Goal: Use online tool/utility: Utilize a website feature to perform a specific function

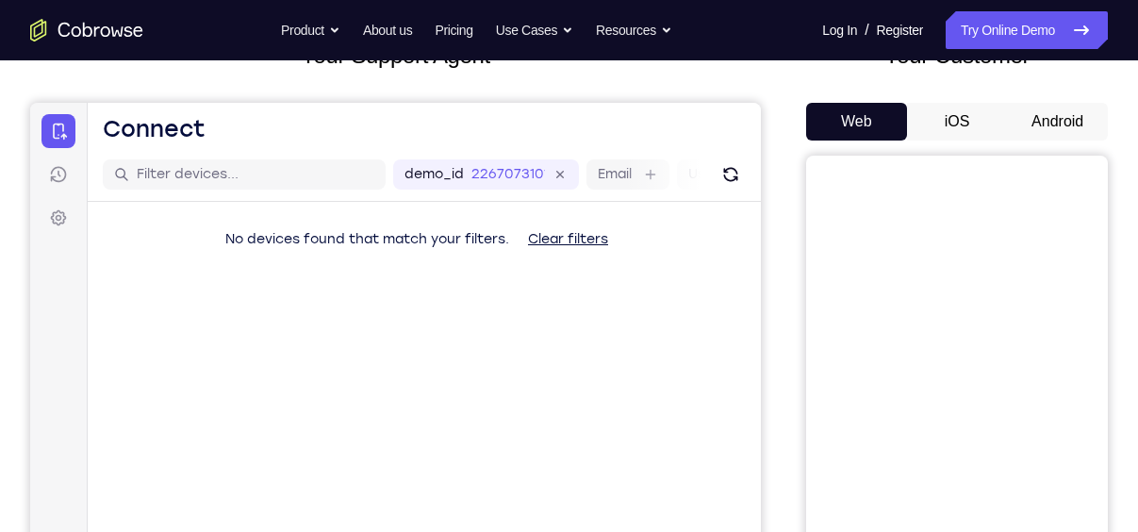
click at [948, 121] on button "iOS" at bounding box center [957, 122] width 101 height 38
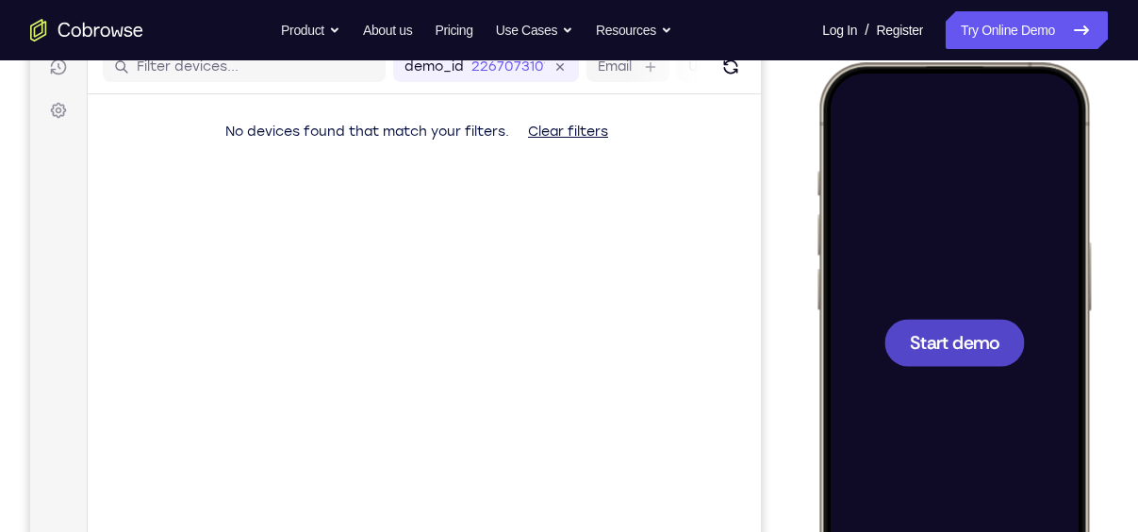
click at [975, 337] on span "Start demo" at bounding box center [955, 342] width 90 height 18
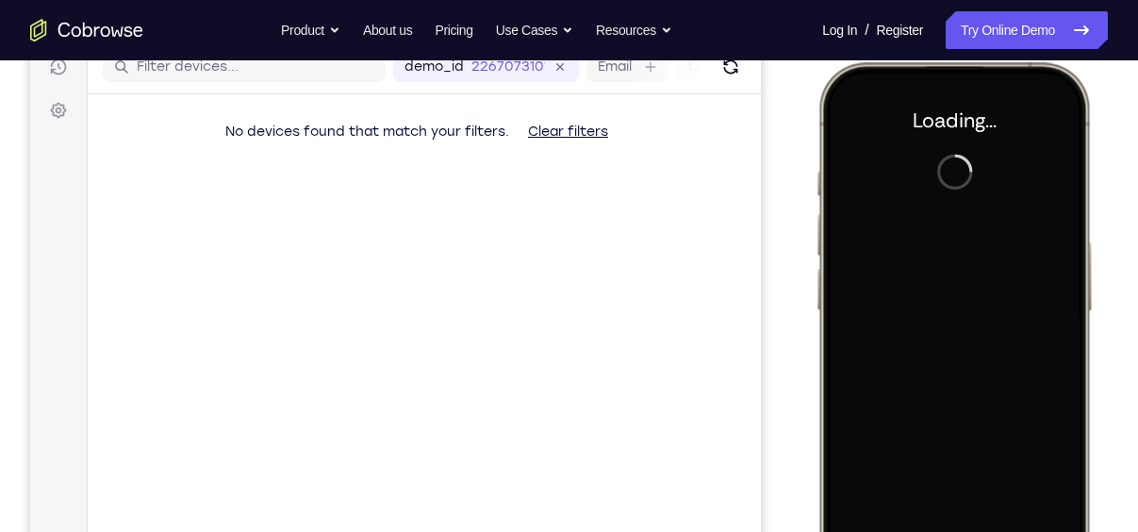
drag, startPoint x: 1780, startPoint y: 222, endPoint x: 975, endPoint y: 337, distance: 812.6
click at [975, 337] on div at bounding box center [954, 342] width 248 height 538
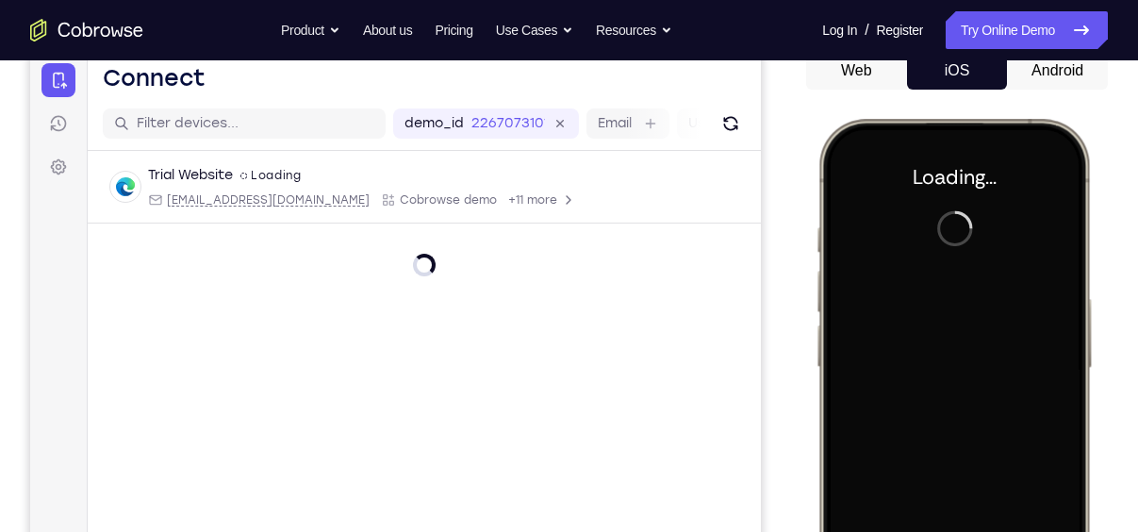
scroll to position [191, 0]
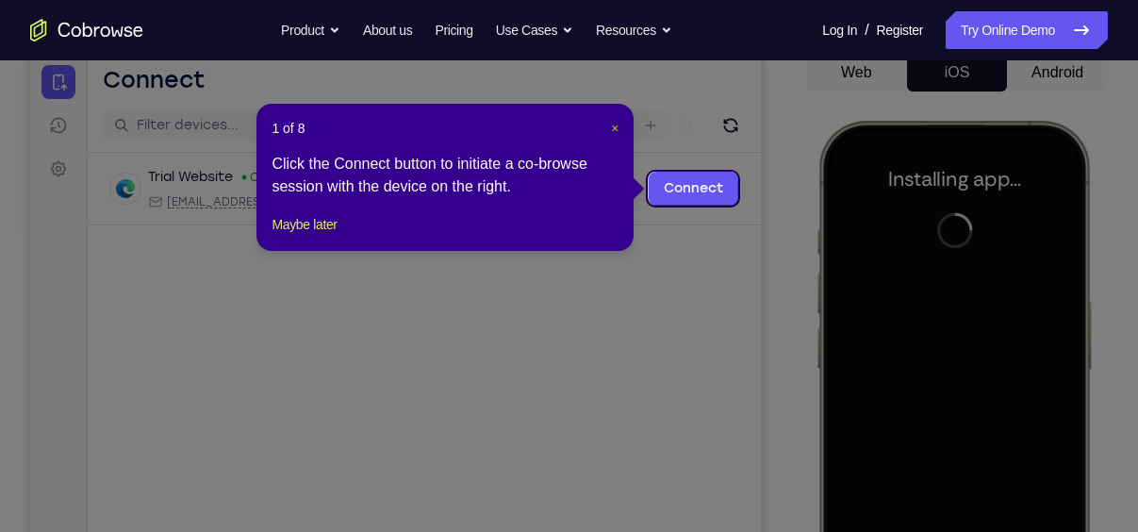
drag, startPoint x: 615, startPoint y: 128, endPoint x: 702, endPoint y: 71, distance: 104.1
click at [615, 128] on span "×" at bounding box center [615, 128] width 8 height 15
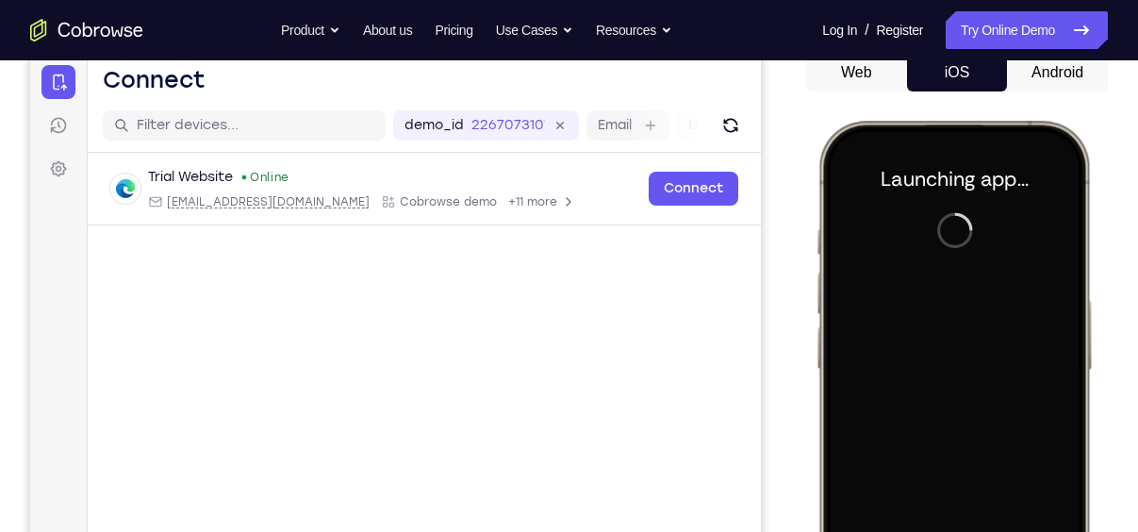
click at [1078, 209] on div at bounding box center [954, 400] width 248 height 538
click at [1076, 249] on div at bounding box center [954, 400] width 248 height 538
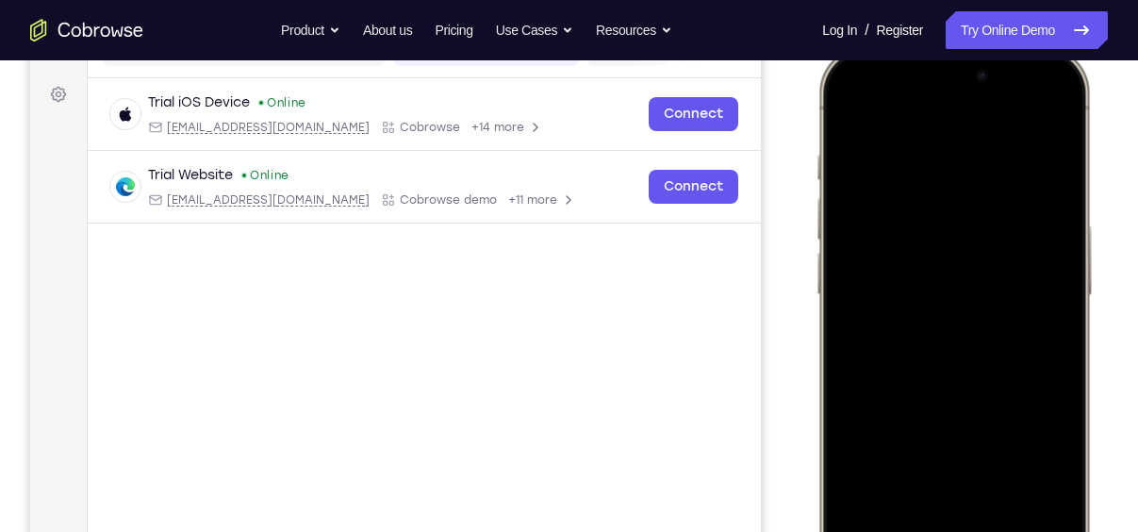
scroll to position [300, 0]
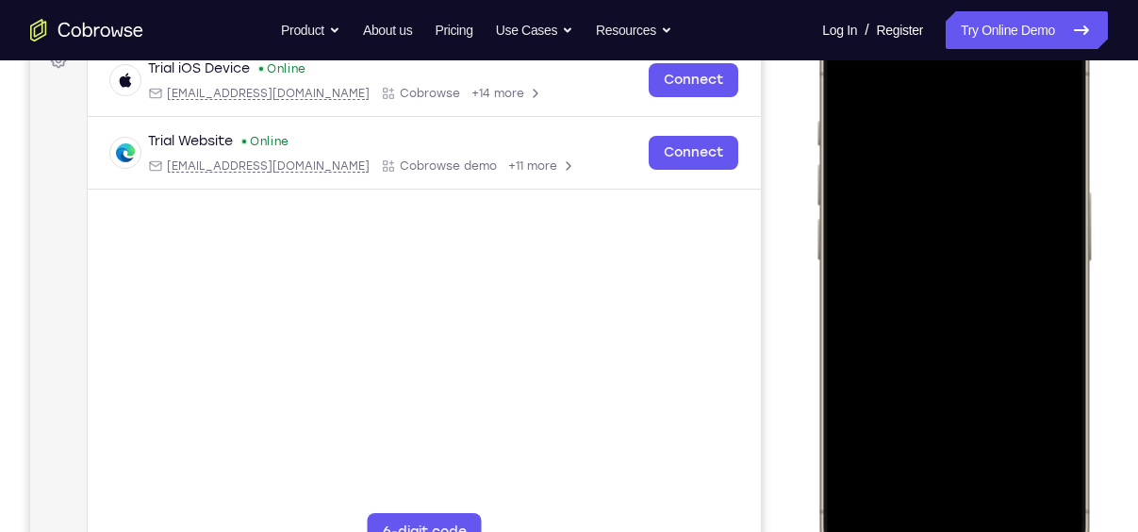
click at [921, 526] on div at bounding box center [954, 292] width 248 height 538
click at [953, 499] on div at bounding box center [954, 292] width 248 height 538
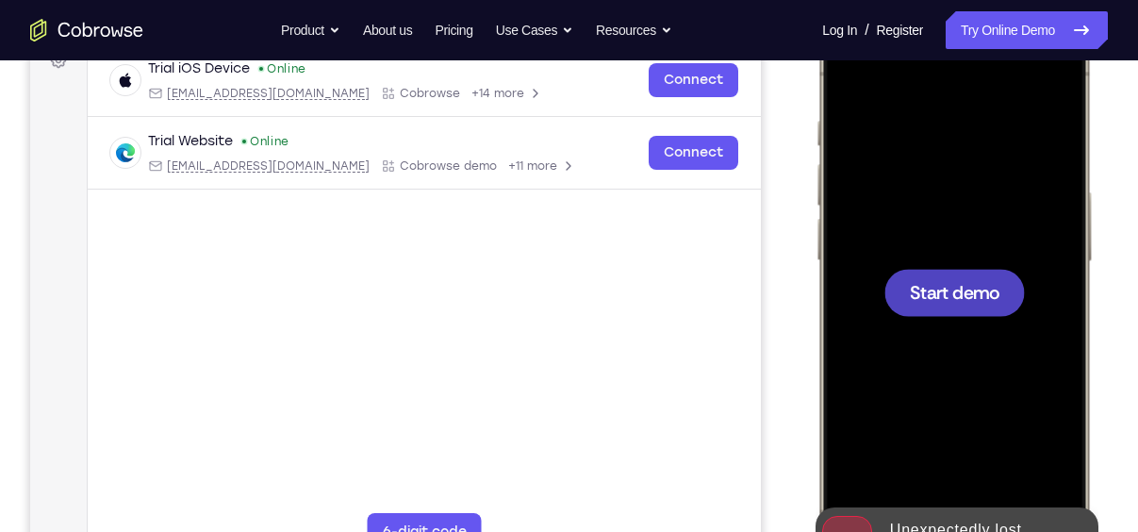
click at [980, 309] on div at bounding box center [955, 292] width 141 height 47
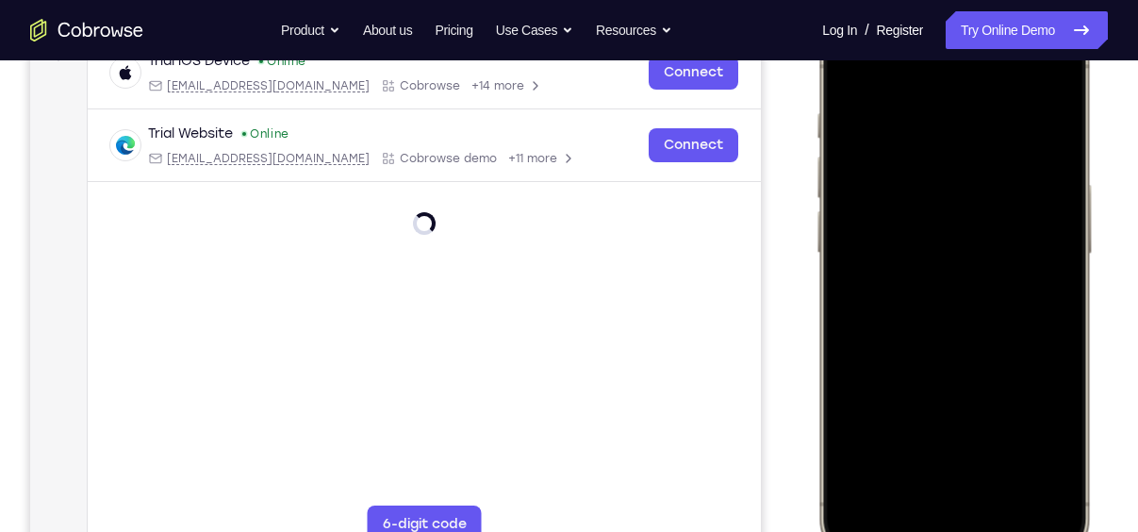
scroll to position [311, 0]
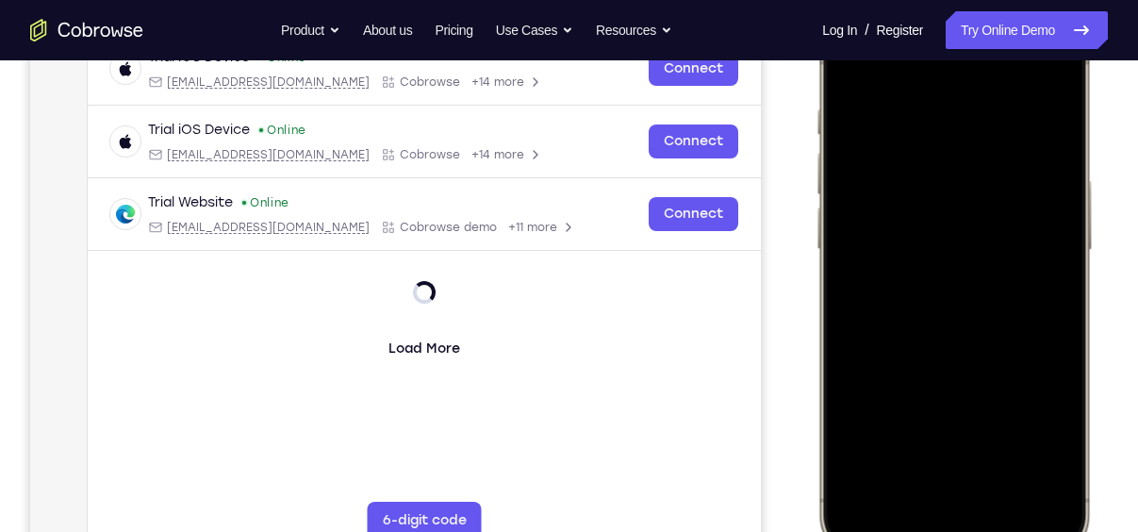
click at [936, 497] on div at bounding box center [954, 280] width 248 height 538
click at [969, 483] on div at bounding box center [954, 280] width 248 height 538
click at [940, 257] on div at bounding box center [954, 280] width 248 height 538
click at [931, 311] on div at bounding box center [954, 280] width 248 height 538
click at [944, 212] on div at bounding box center [954, 280] width 248 height 538
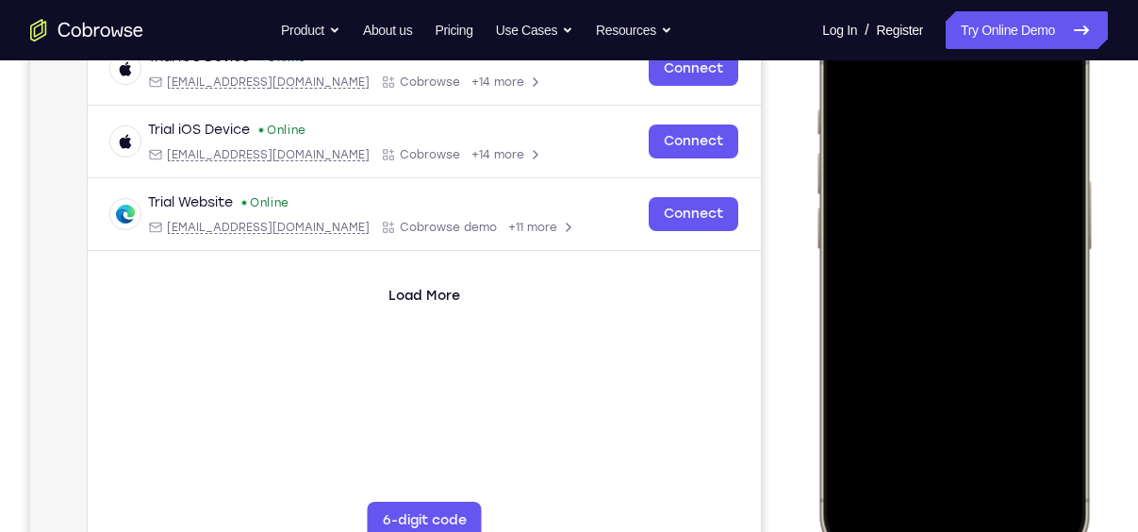
click at [934, 254] on div at bounding box center [954, 280] width 248 height 538
click at [944, 286] on div at bounding box center [954, 280] width 248 height 538
click at [965, 368] on div at bounding box center [954, 280] width 248 height 538
click at [1001, 449] on div at bounding box center [954, 280] width 248 height 538
click at [980, 249] on div at bounding box center [954, 280] width 248 height 538
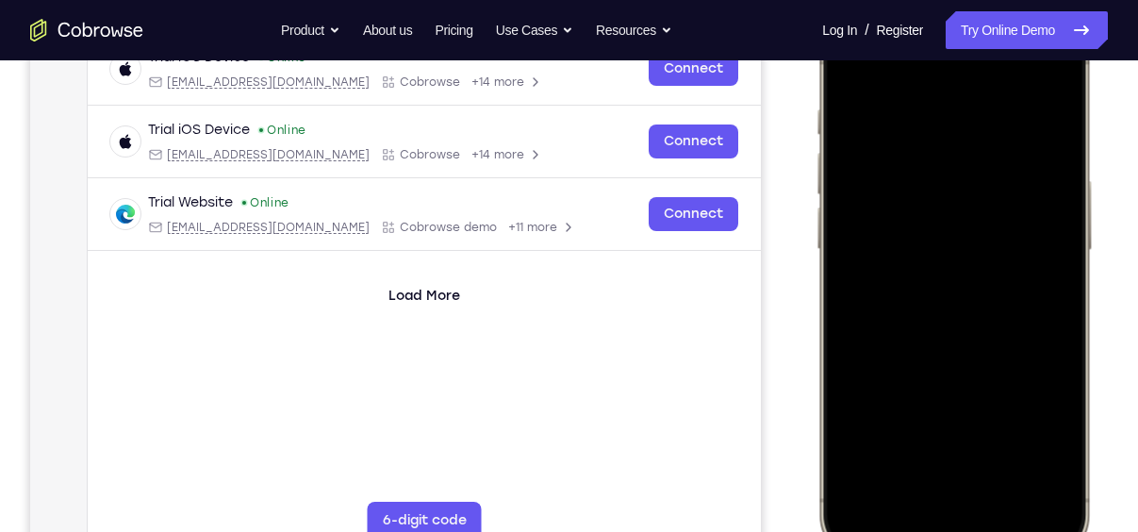
click at [917, 442] on div at bounding box center [954, 280] width 248 height 538
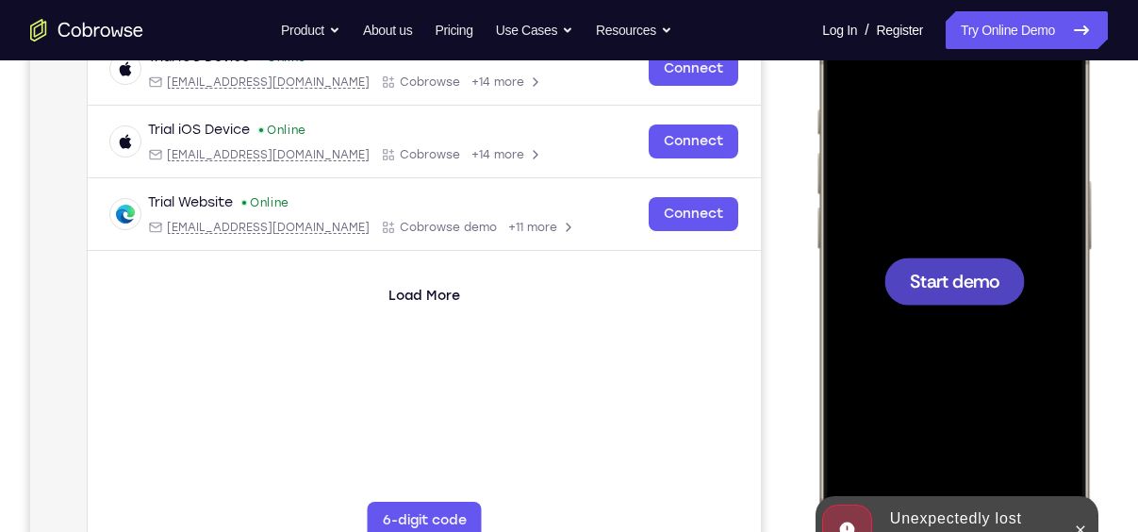
click at [955, 281] on span "Start demo" at bounding box center [955, 281] width 90 height 18
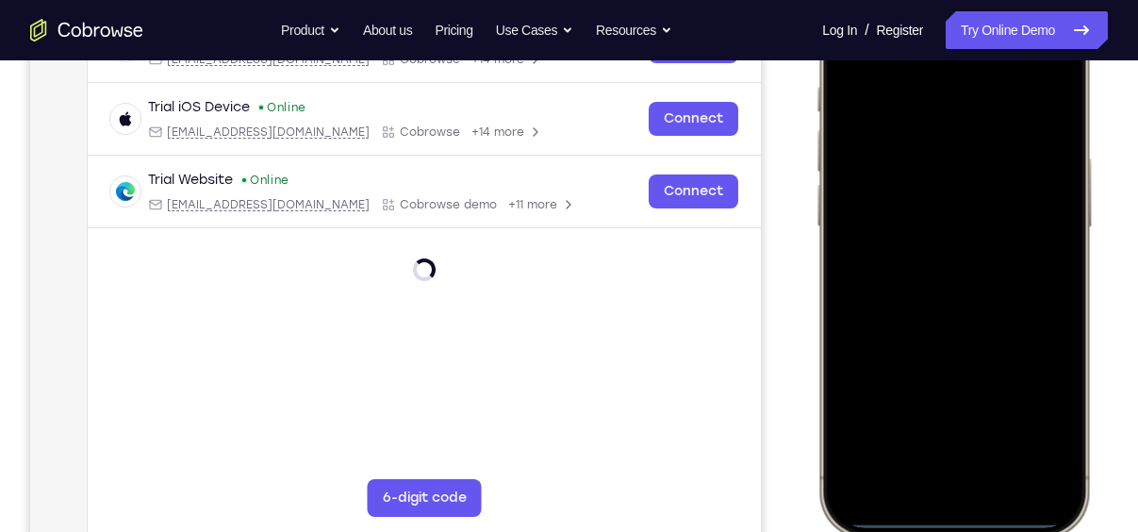
scroll to position [336, 0]
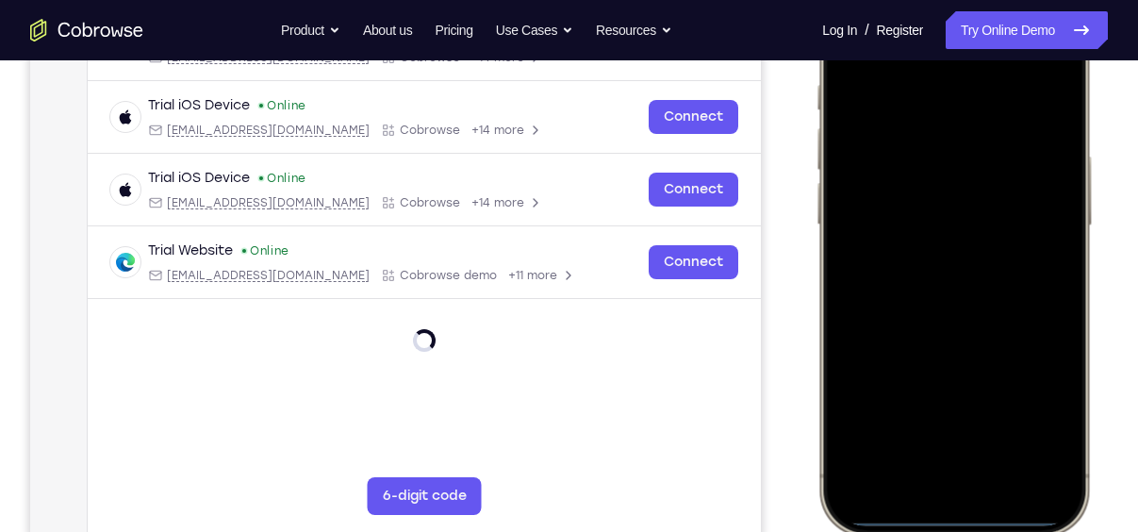
click at [918, 489] on div at bounding box center [954, 256] width 248 height 538
click at [948, 460] on div at bounding box center [954, 256] width 248 height 538
click at [931, 281] on div at bounding box center [954, 256] width 248 height 538
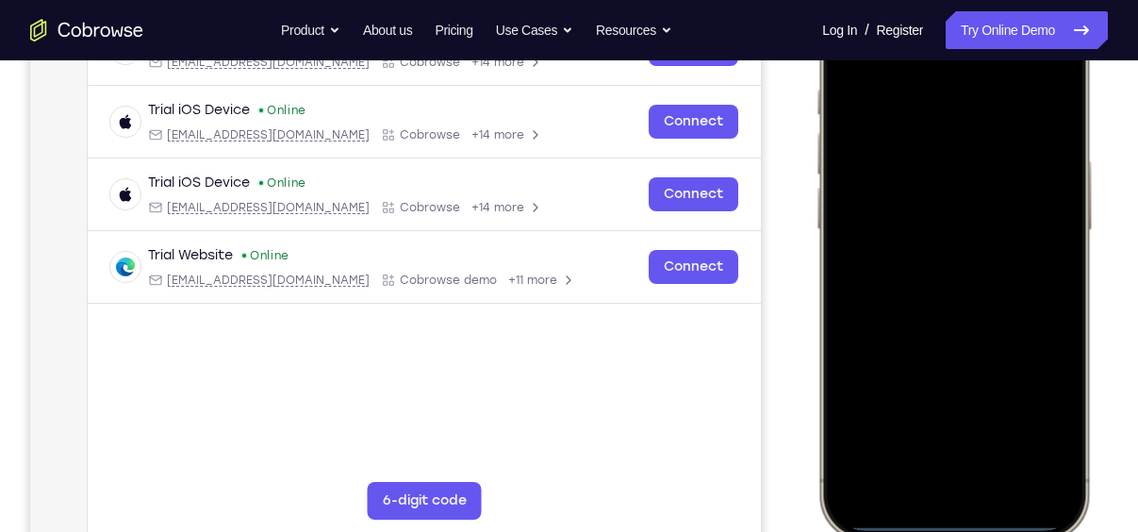
click at [978, 185] on div at bounding box center [954, 261] width 248 height 538
click at [950, 225] on div at bounding box center [954, 261] width 248 height 538
click at [957, 261] on div at bounding box center [954, 261] width 248 height 538
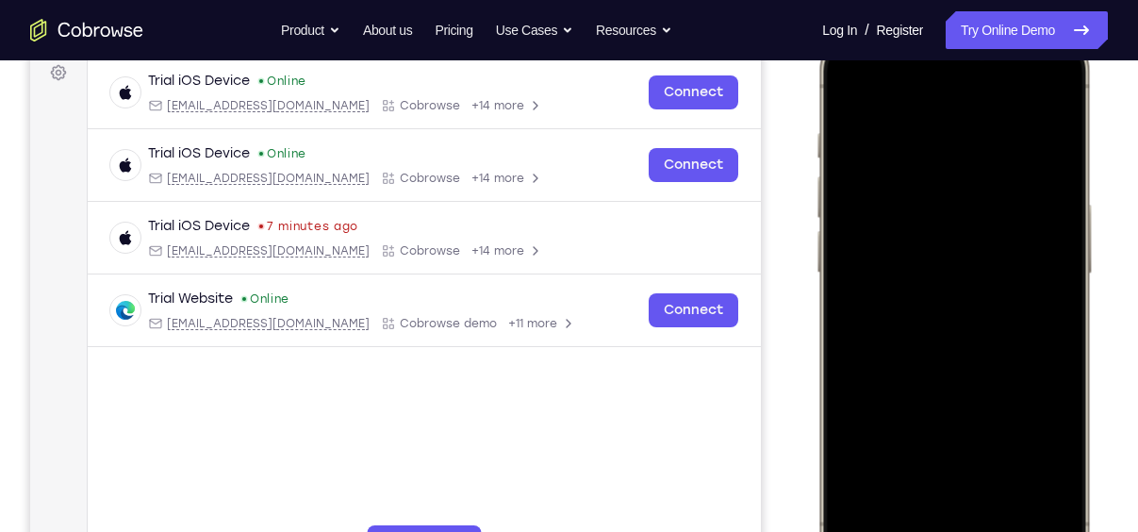
click at [1000, 390] on div at bounding box center [954, 304] width 248 height 538
click at [1065, 88] on div at bounding box center [954, 304] width 248 height 538
click at [851, 85] on div at bounding box center [954, 304] width 248 height 538
click at [1001, 475] on div at bounding box center [954, 304] width 248 height 538
click at [992, 267] on div at bounding box center [954, 304] width 248 height 538
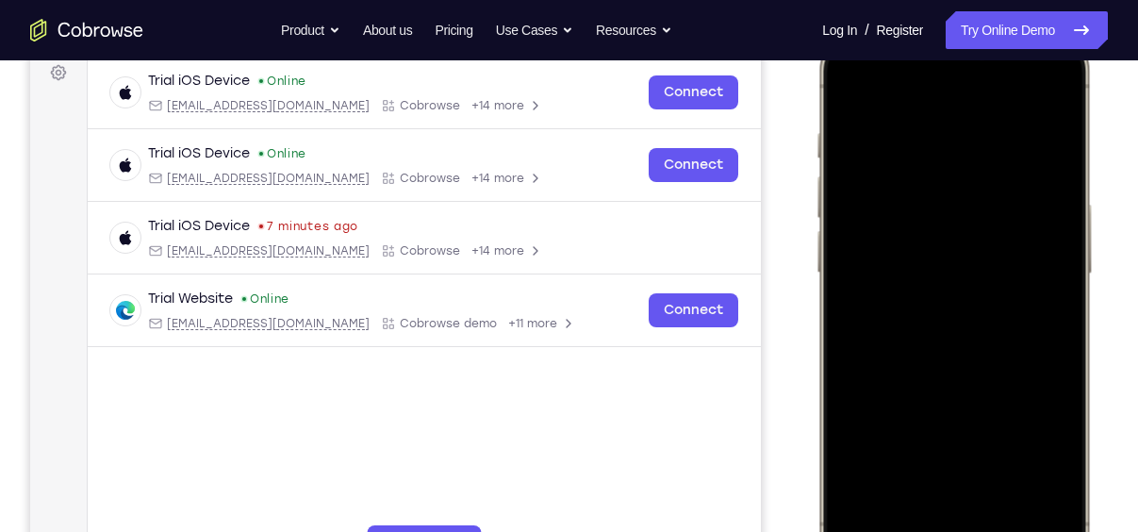
click at [920, 261] on div at bounding box center [954, 304] width 248 height 538
click at [925, 463] on div at bounding box center [954, 304] width 248 height 538
click at [1040, 464] on div at bounding box center [954, 304] width 248 height 538
click at [940, 467] on div at bounding box center [954, 304] width 248 height 538
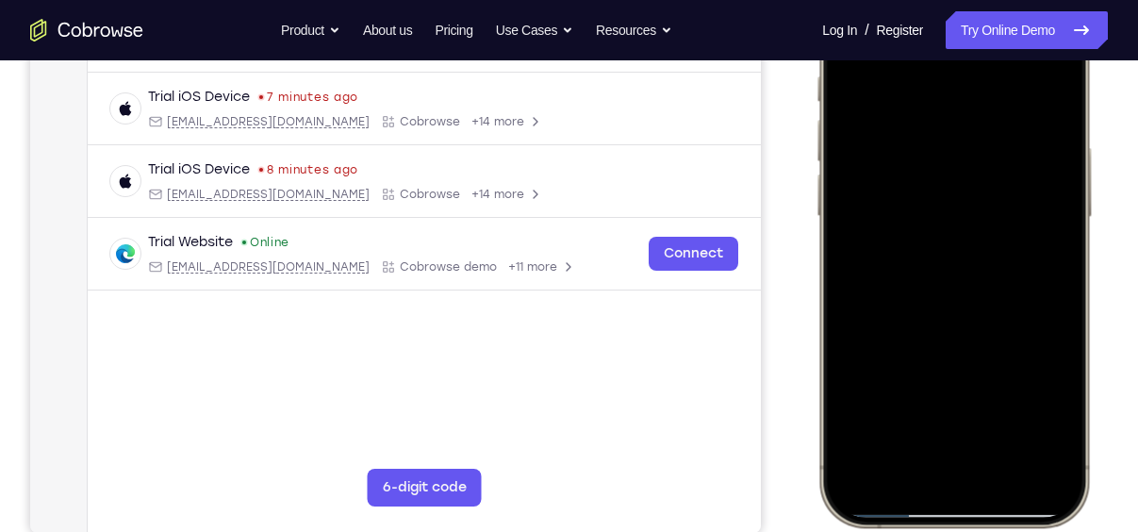
scroll to position [333, 0]
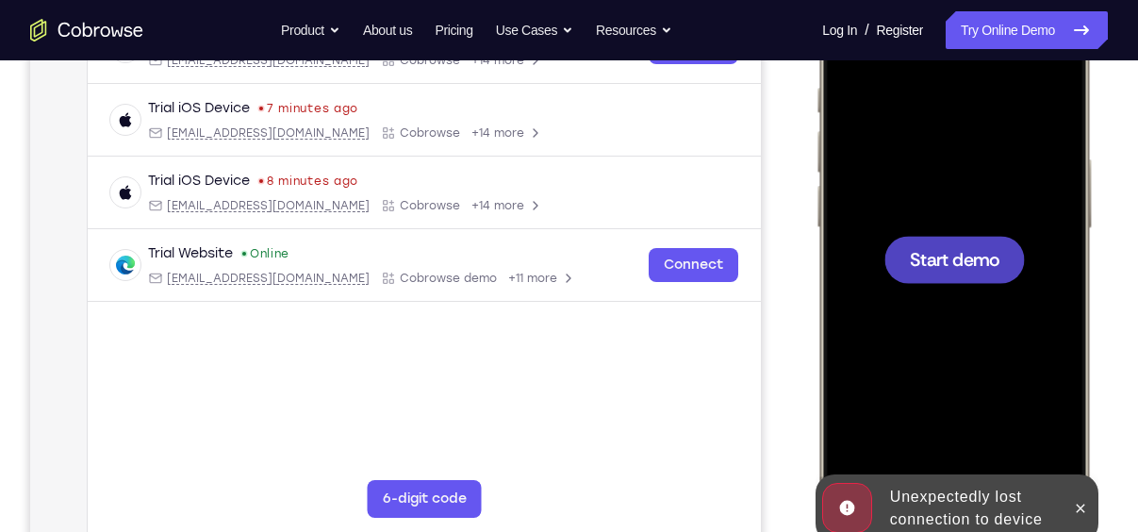
click at [978, 283] on div at bounding box center [954, 259] width 248 height 538
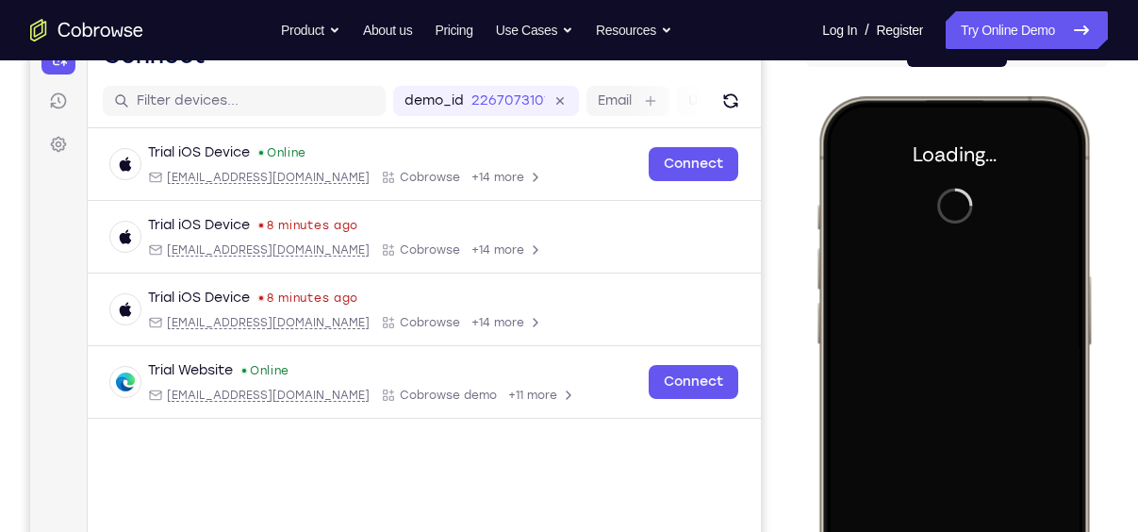
scroll to position [143, 0]
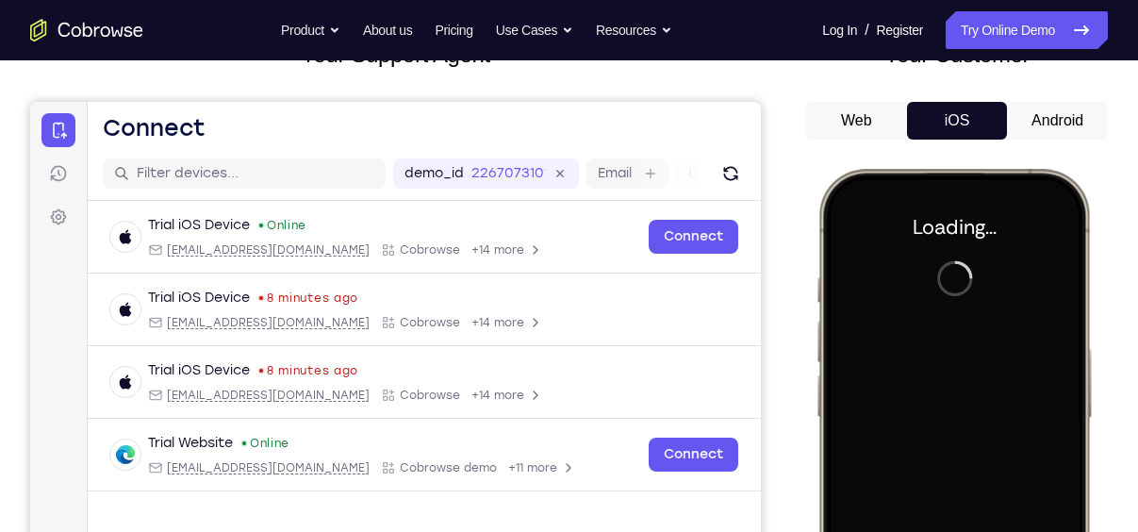
click at [133, 213] on button "Android" at bounding box center [125, 220] width 15 height 15
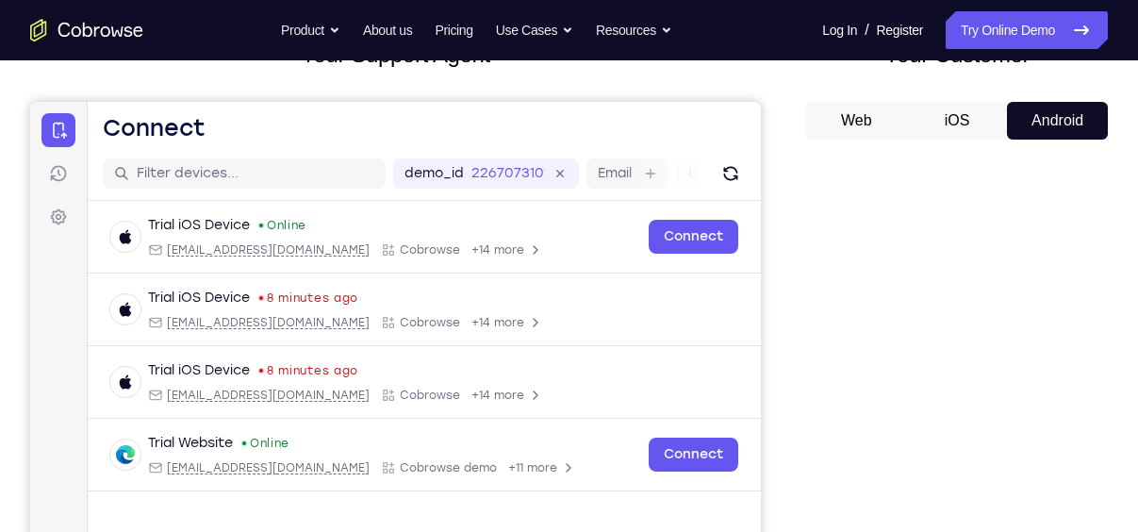
scroll to position [145, 0]
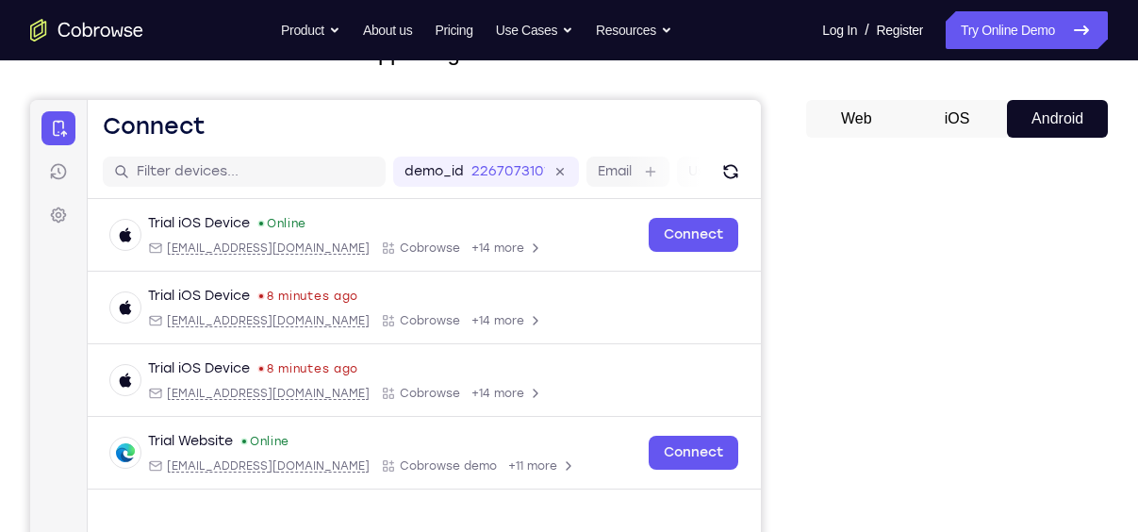
click at [513, 213] on button "iOS" at bounding box center [315, 220] width 395 height 15
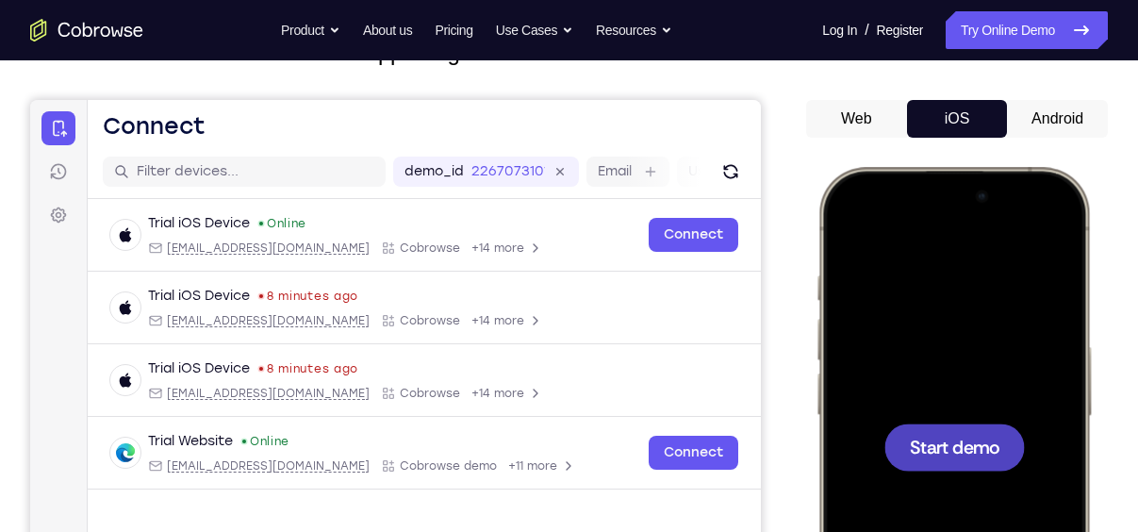
click at [966, 430] on div at bounding box center [955, 446] width 141 height 47
click at [973, 460] on div at bounding box center [955, 446] width 141 height 47
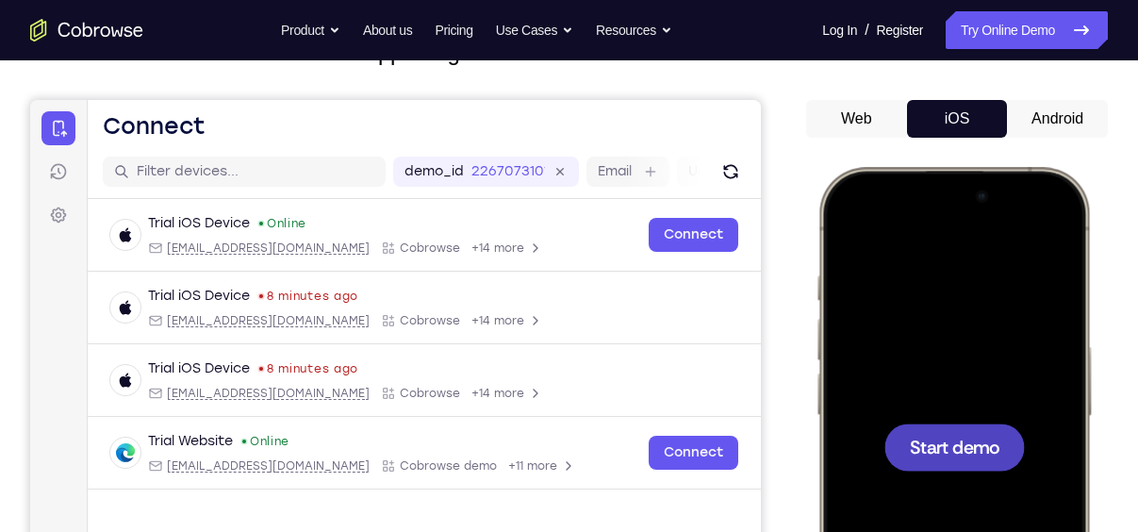
click at [973, 460] on div at bounding box center [955, 446] width 141 height 47
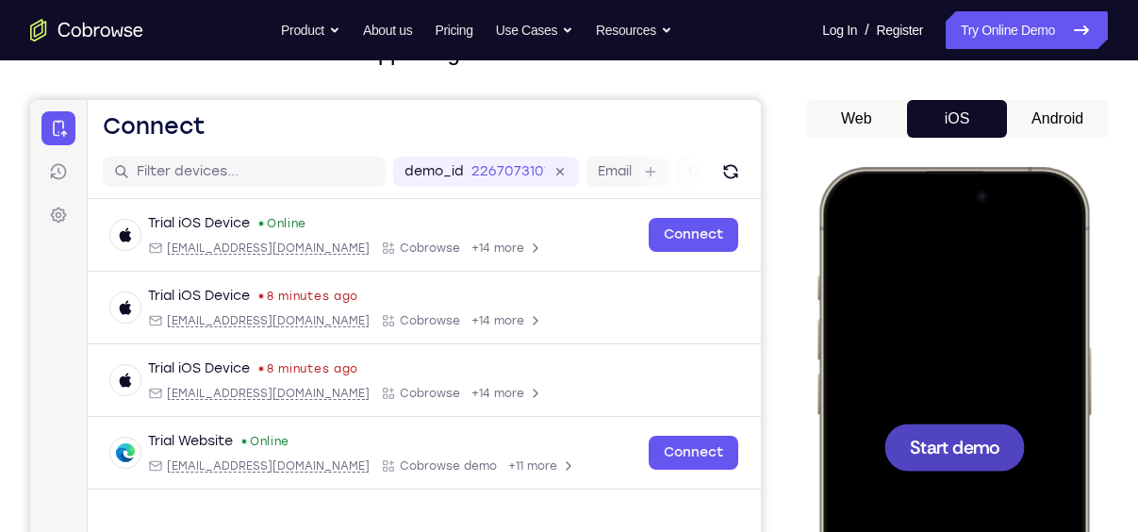
click at [973, 460] on div at bounding box center [955, 446] width 141 height 47
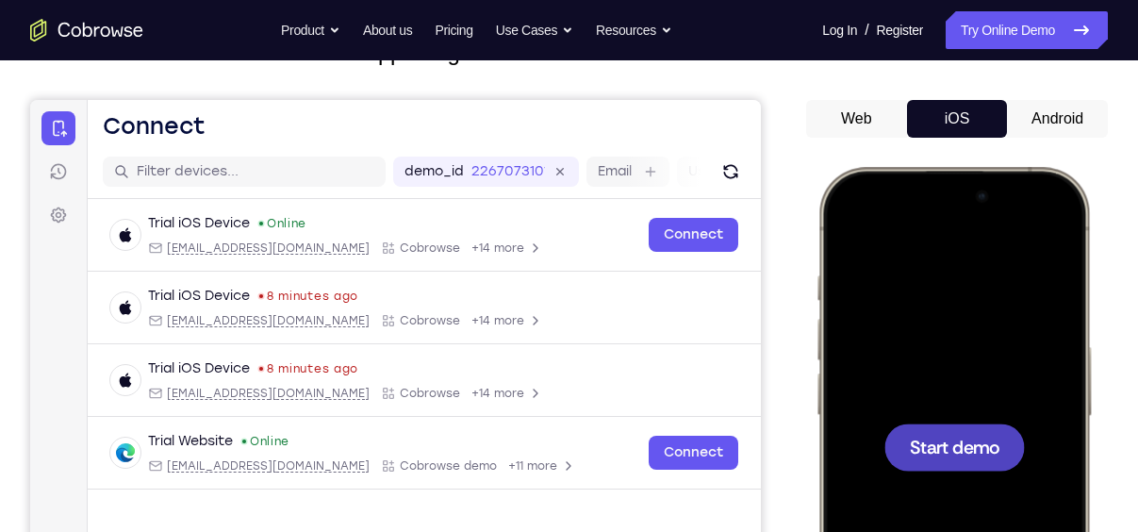
click at [973, 460] on div at bounding box center [955, 446] width 141 height 47
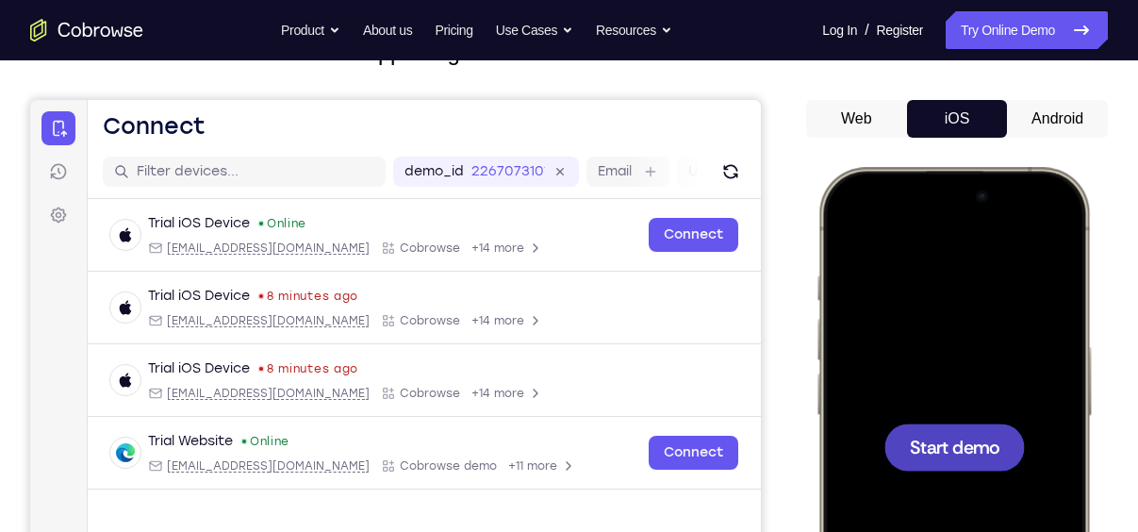
click at [973, 460] on div at bounding box center [955, 446] width 141 height 47
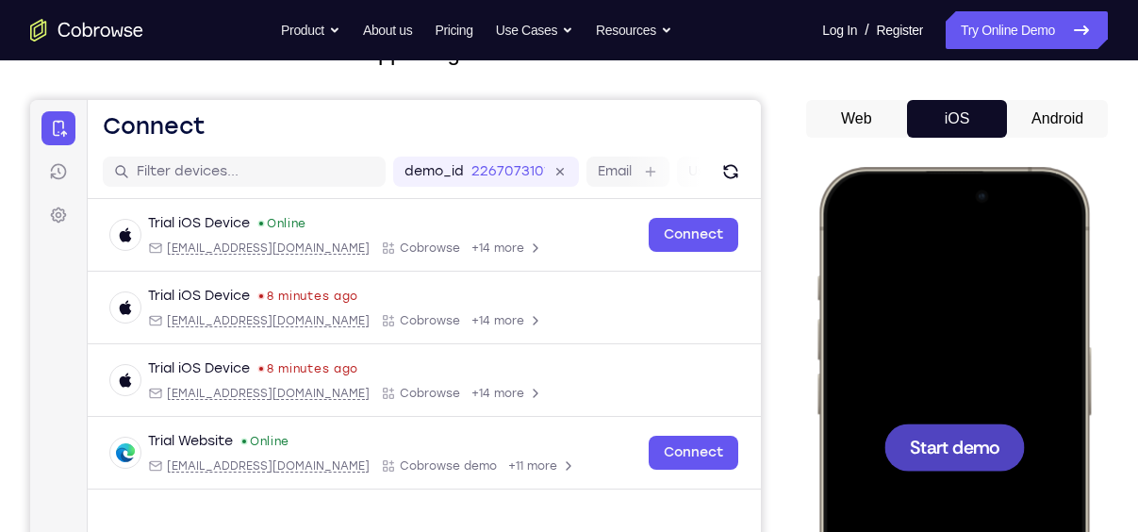
click at [973, 460] on div at bounding box center [955, 446] width 141 height 47
click at [952, 446] on span "Start demo" at bounding box center [955, 447] width 90 height 18
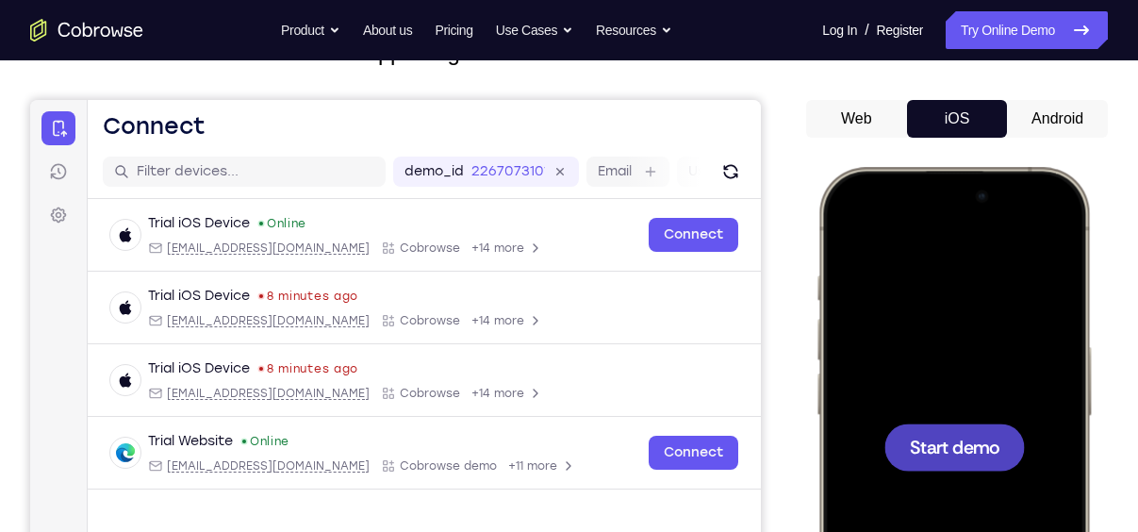
click at [952, 446] on span "Start demo" at bounding box center [955, 447] width 90 height 18
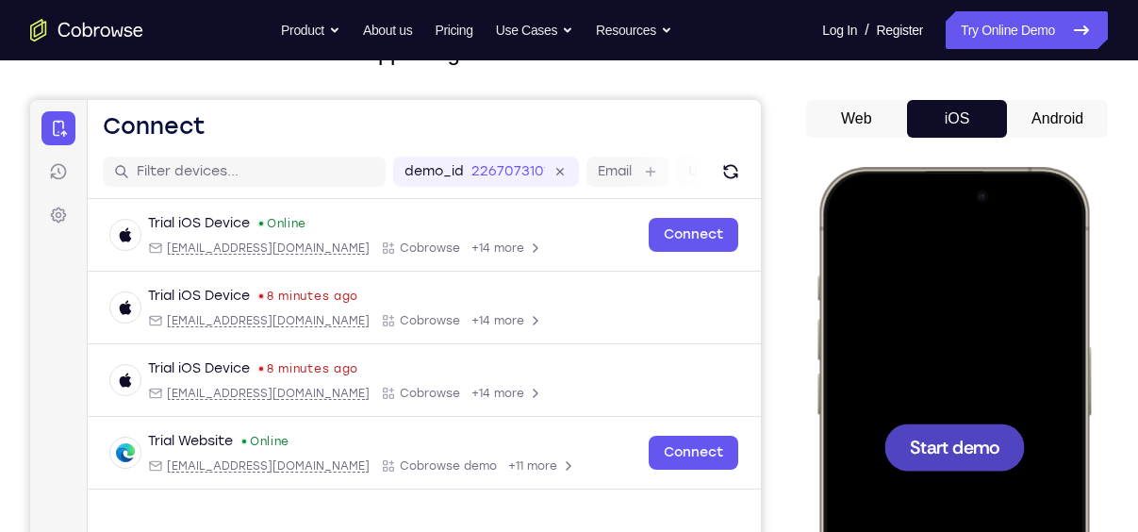
click at [952, 446] on span "Start demo" at bounding box center [955, 447] width 90 height 18
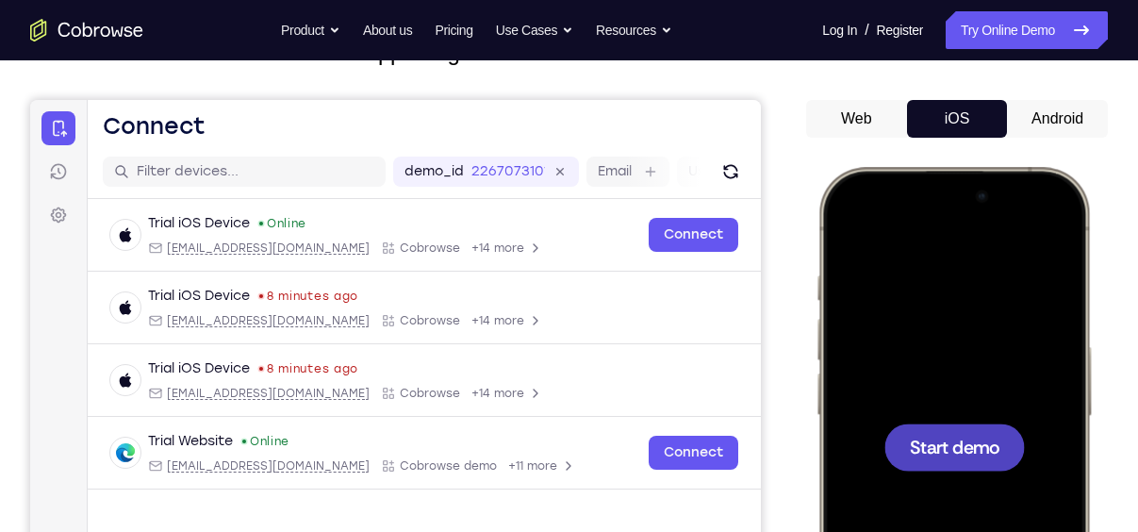
click at [133, 213] on button "Android" at bounding box center [125, 220] width 15 height 15
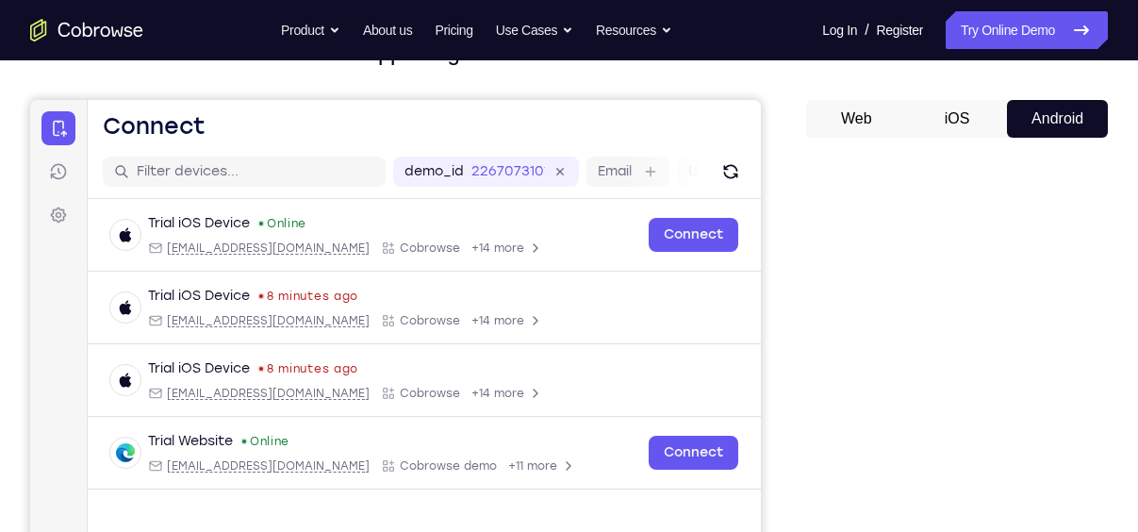
click at [513, 213] on button "iOS" at bounding box center [315, 220] width 395 height 15
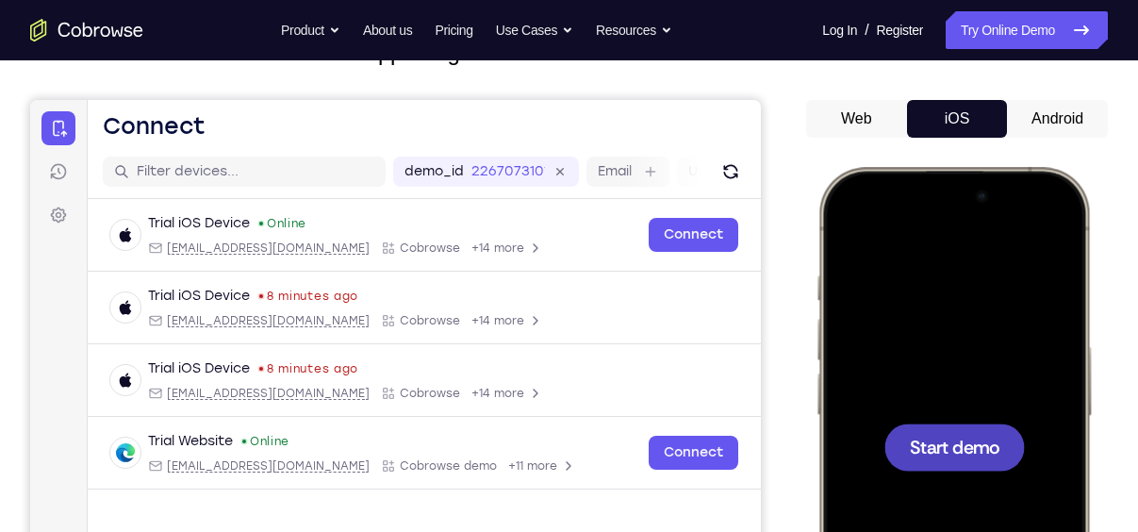
click at [981, 456] on span "Start demo" at bounding box center [955, 447] width 90 height 18
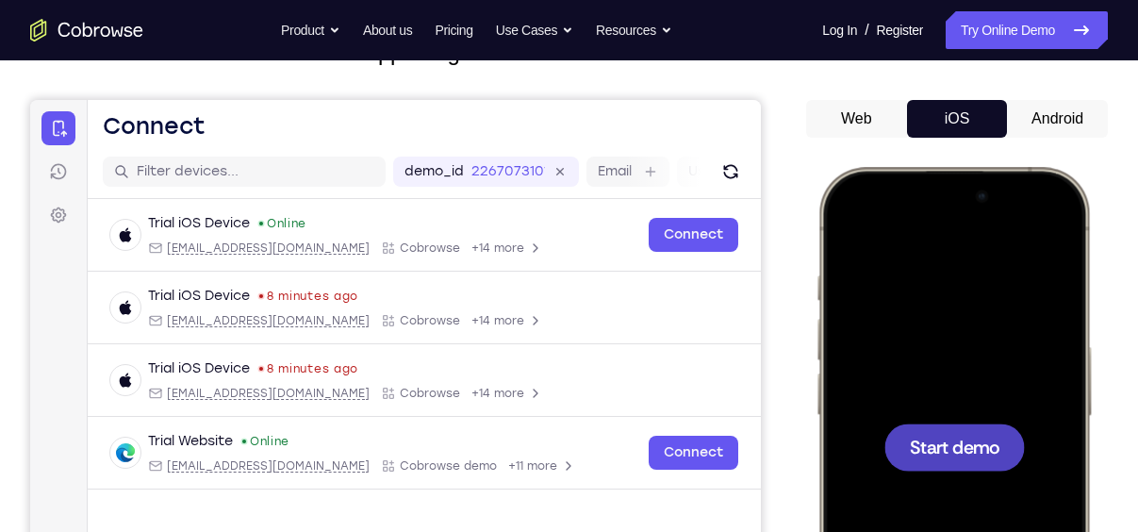
click at [981, 456] on span "Start demo" at bounding box center [955, 447] width 90 height 18
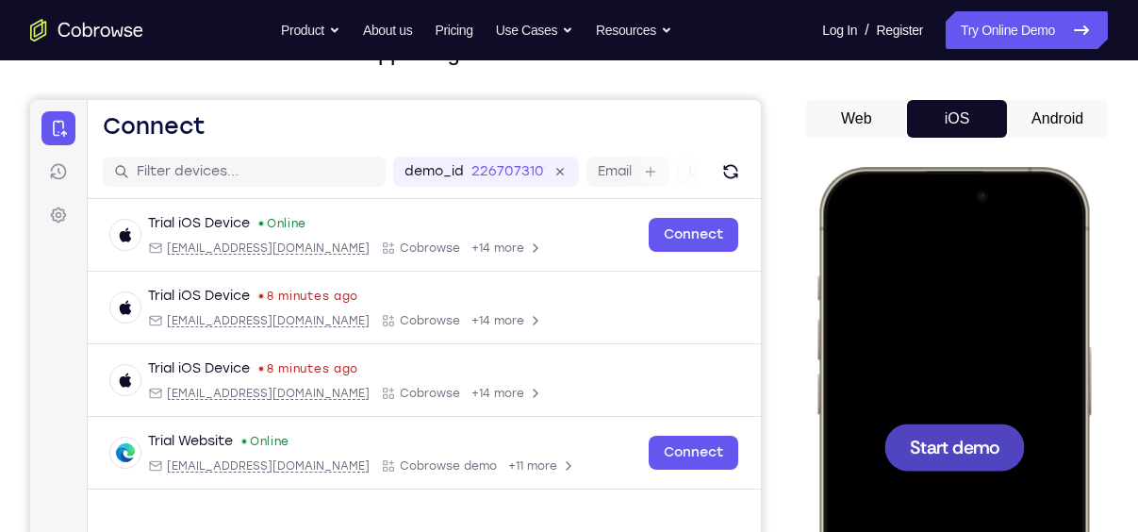
click at [981, 456] on span "Start demo" at bounding box center [955, 447] width 90 height 18
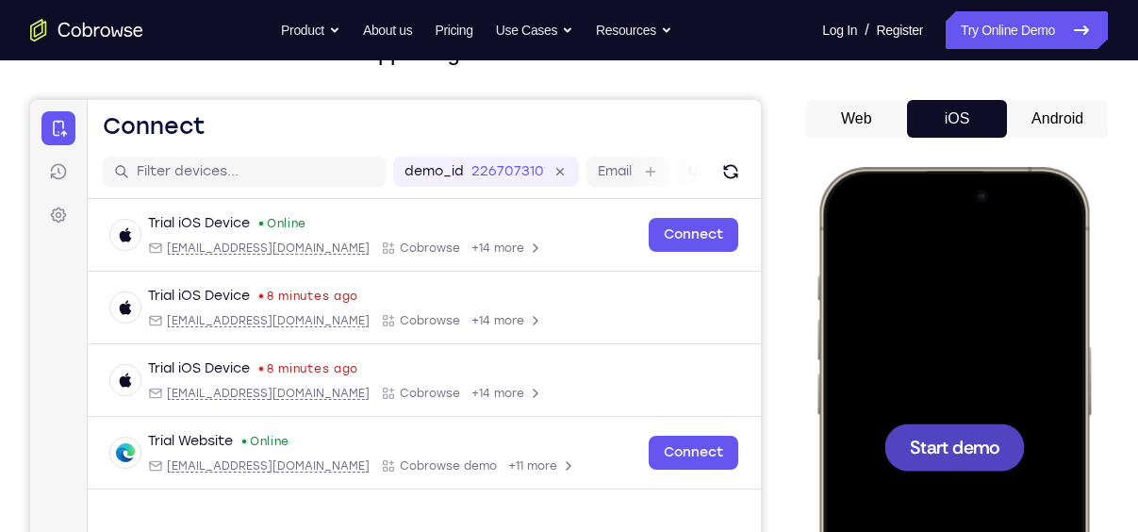
click at [981, 456] on span "Start demo" at bounding box center [955, 447] width 90 height 18
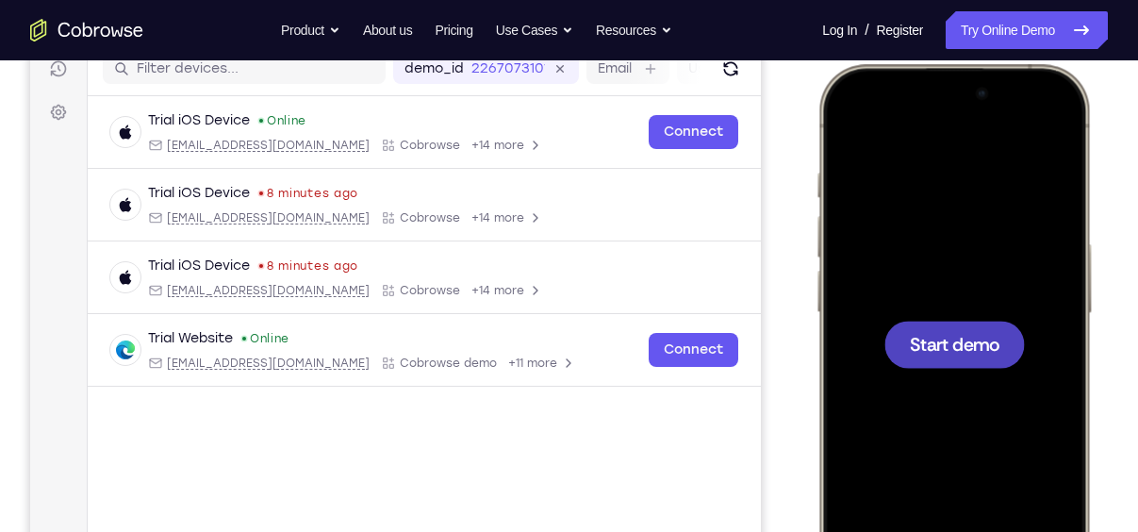
click at [974, 337] on span "Start demo" at bounding box center [955, 344] width 90 height 18
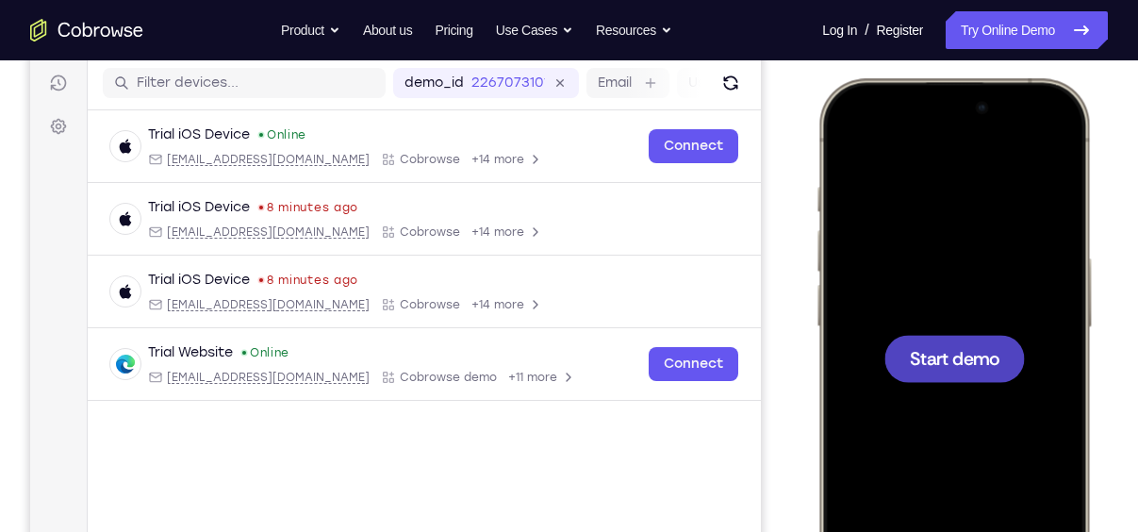
scroll to position [233, 0]
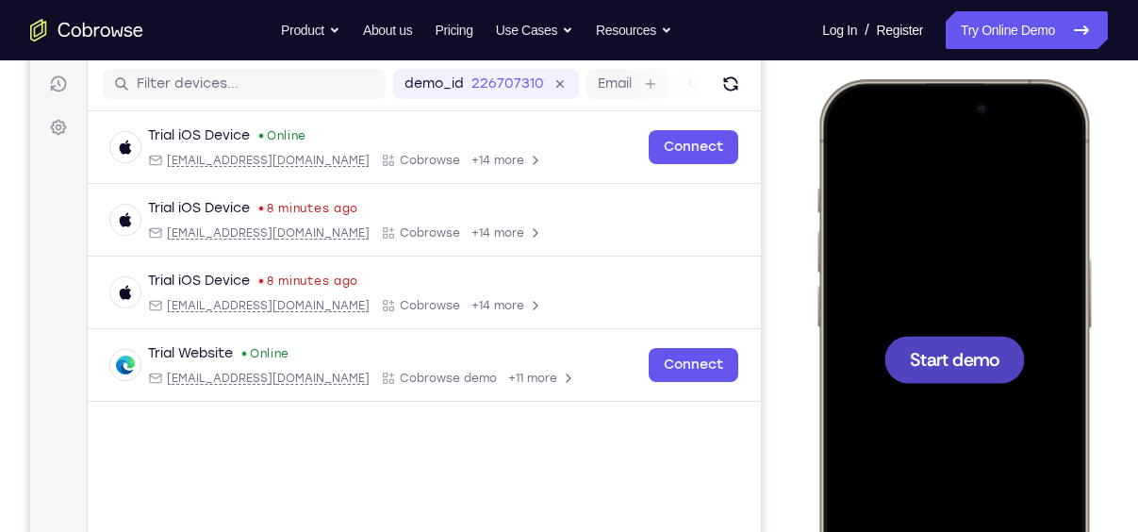
click at [955, 352] on span "Start demo" at bounding box center [955, 359] width 90 height 18
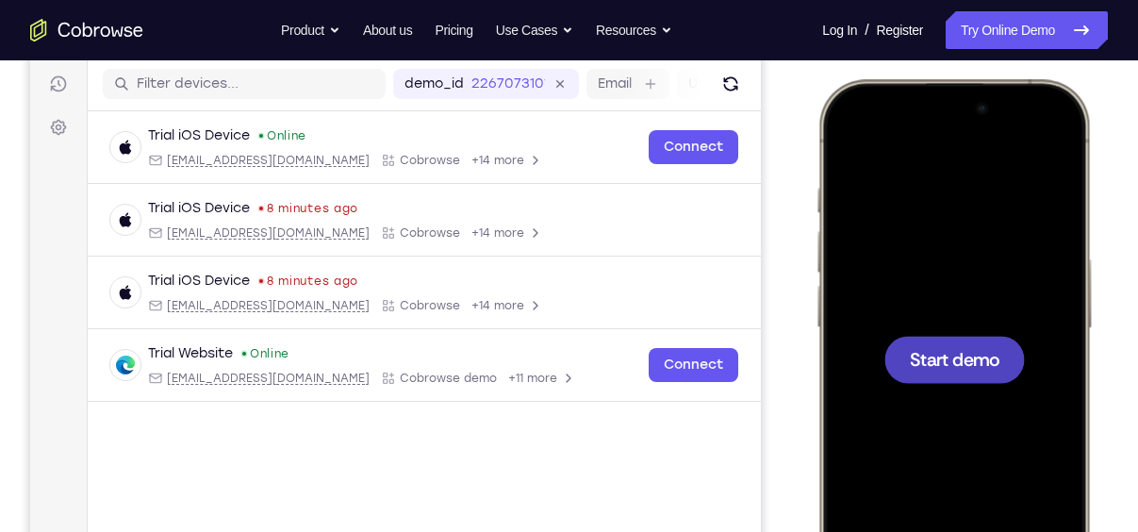
click at [955, 352] on span "Start demo" at bounding box center [955, 359] width 90 height 18
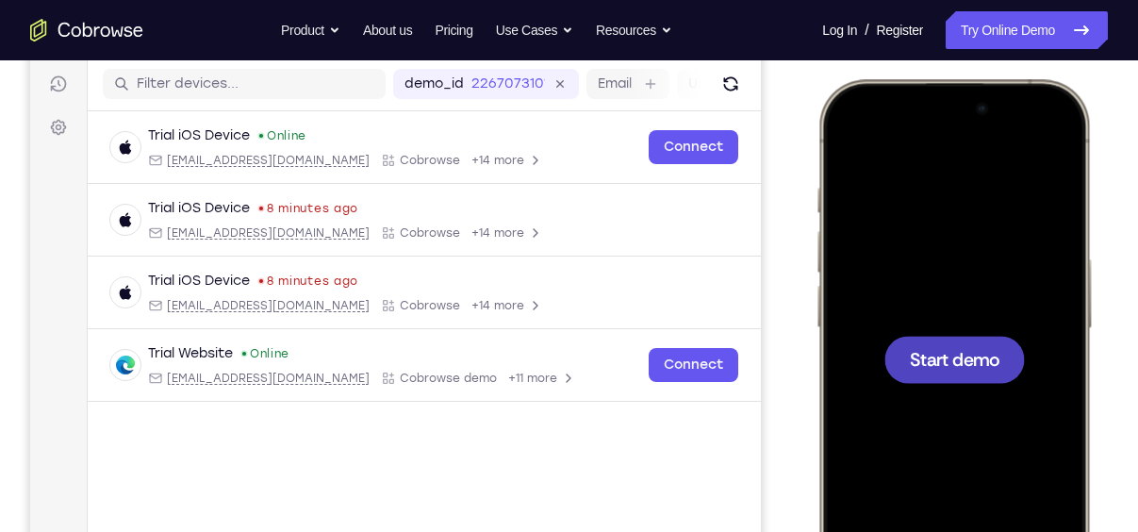
click at [955, 352] on span "Start demo" at bounding box center [955, 359] width 90 height 18
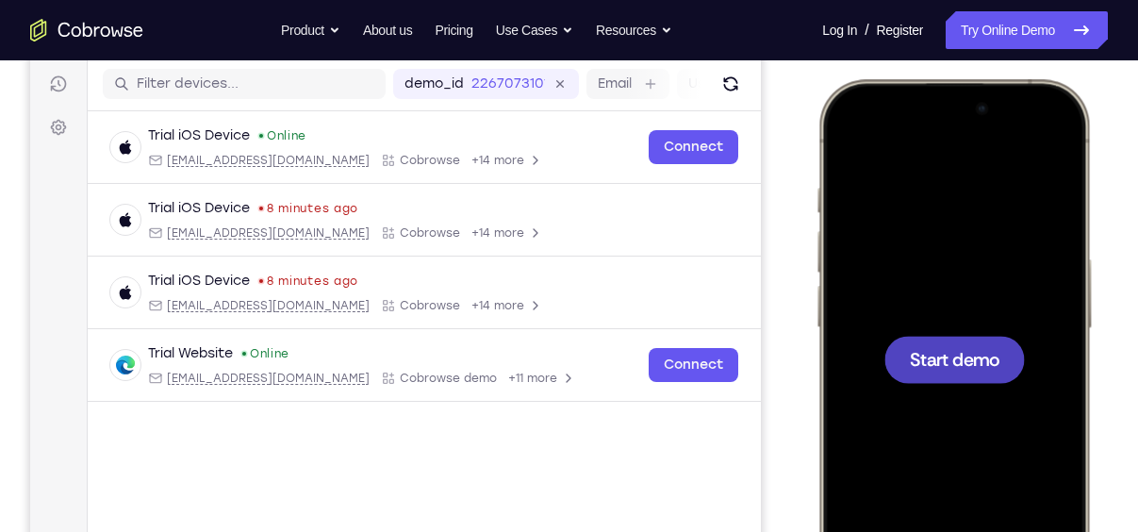
click at [955, 352] on span "Start demo" at bounding box center [955, 359] width 90 height 18
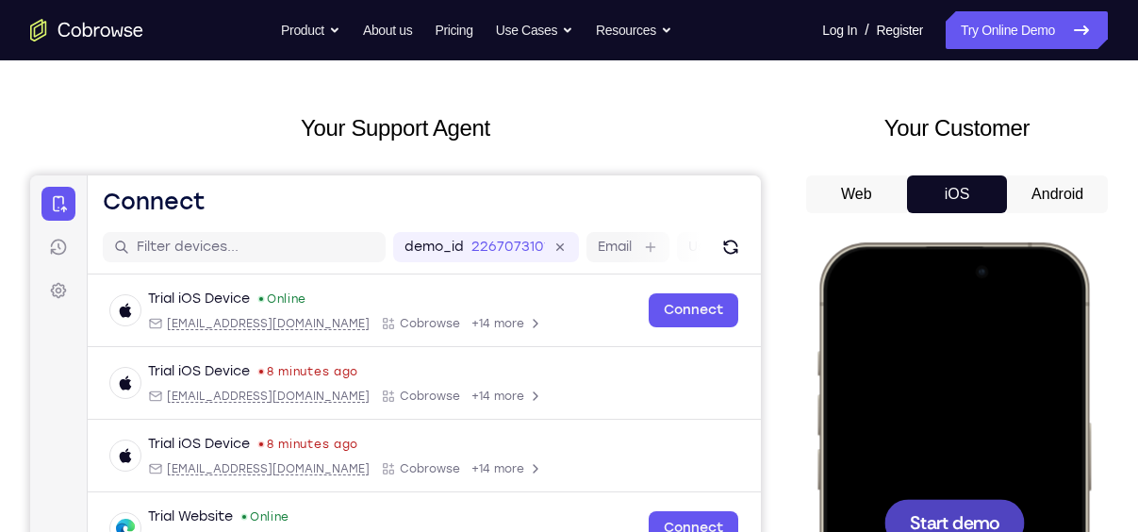
scroll to position [68, 0]
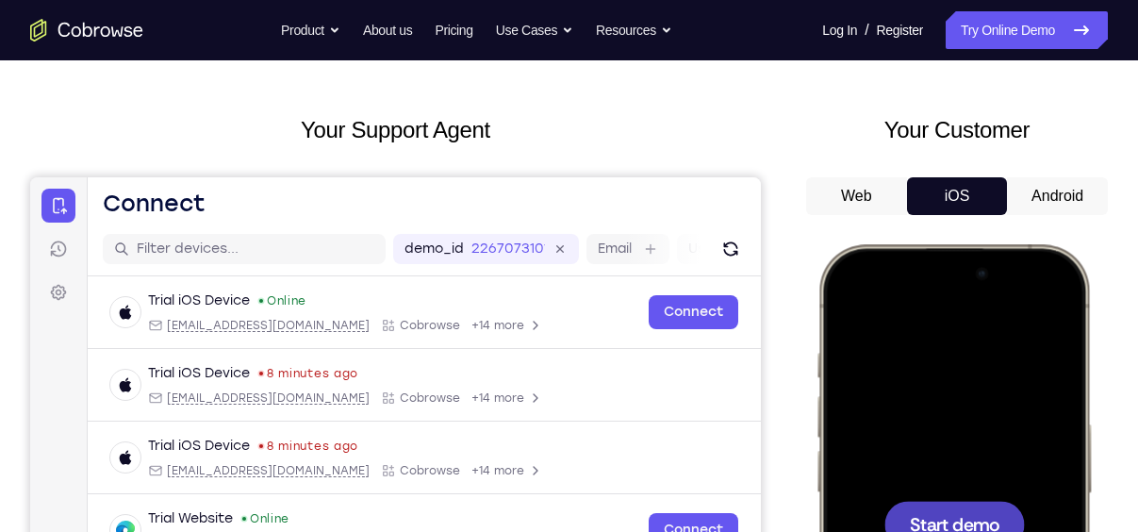
click at [133, 213] on button "Android" at bounding box center [125, 220] width 15 height 15
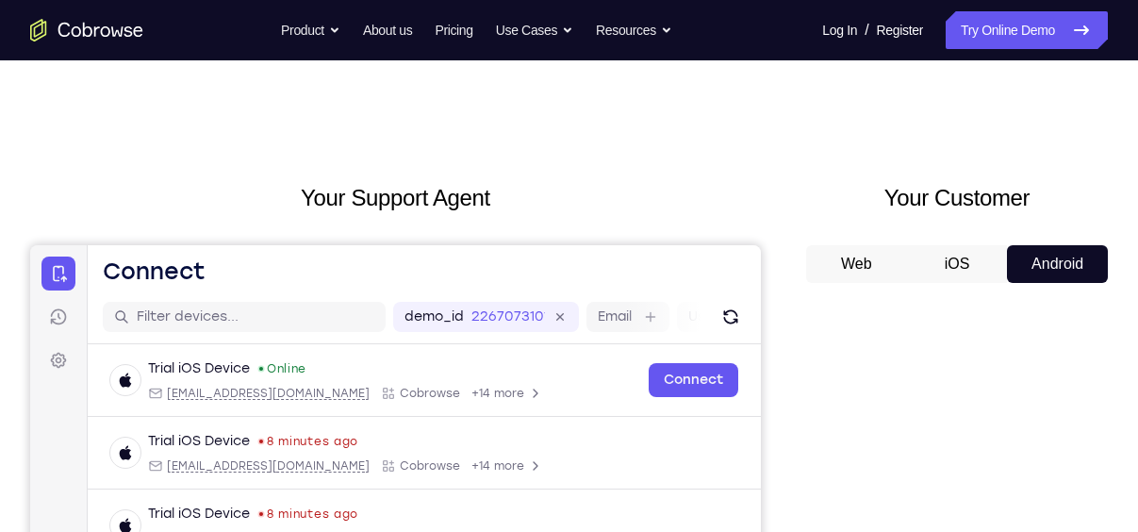
scroll to position [3, 0]
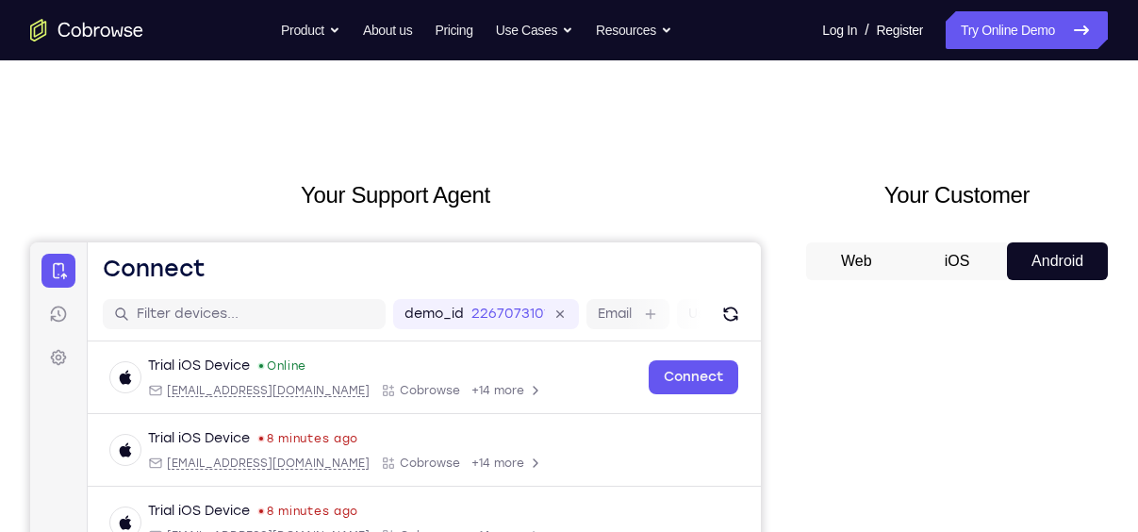
click at [513, 228] on button "iOS" at bounding box center [315, 220] width 395 height 15
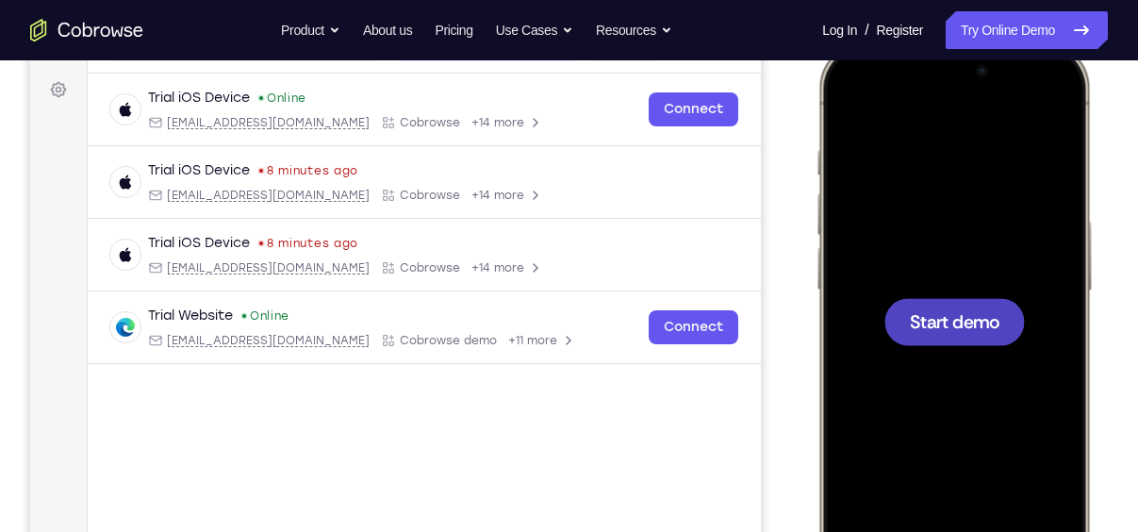
scroll to position [272, 0]
click at [976, 337] on div at bounding box center [955, 320] width 141 height 47
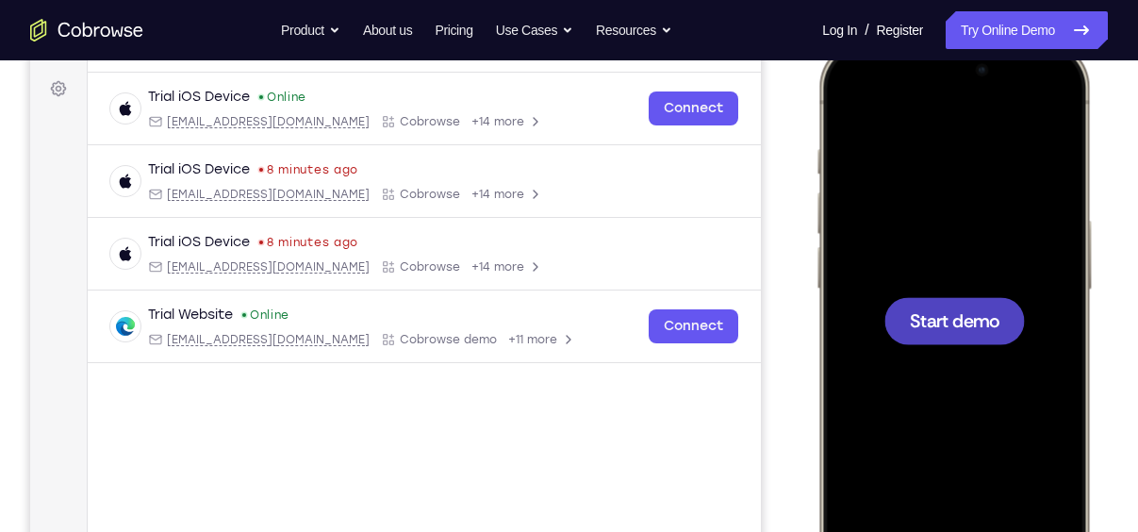
click at [976, 337] on div at bounding box center [955, 320] width 141 height 47
click at [963, 329] on span "Start demo" at bounding box center [955, 320] width 90 height 18
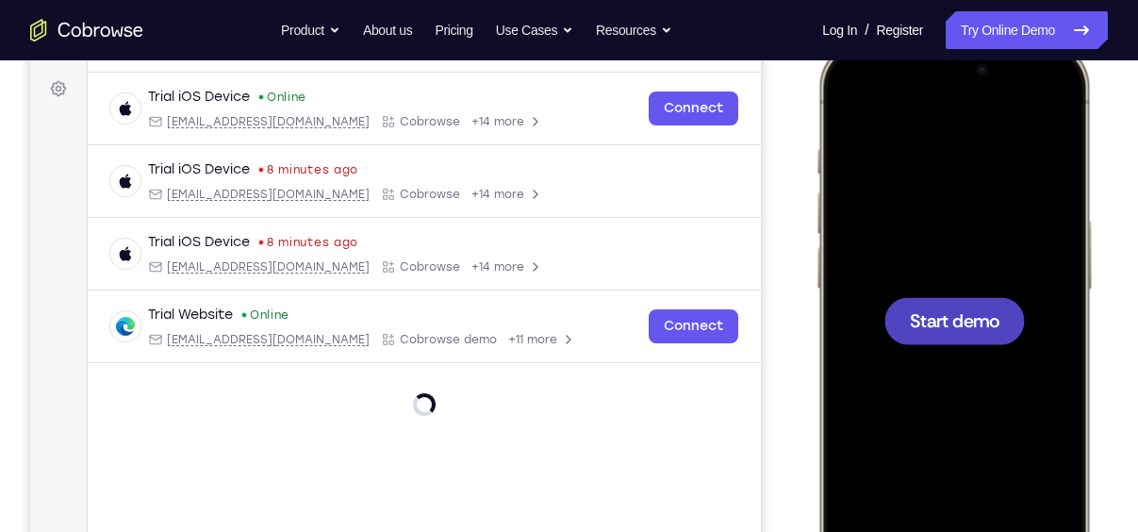
click at [930, 336] on div at bounding box center [955, 320] width 141 height 47
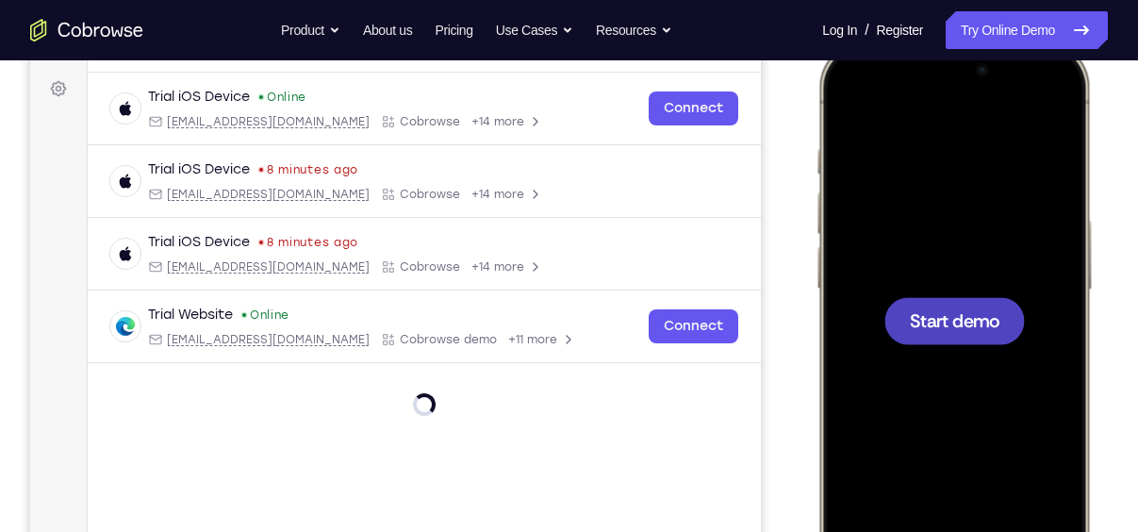
click at [930, 336] on div at bounding box center [955, 320] width 141 height 47
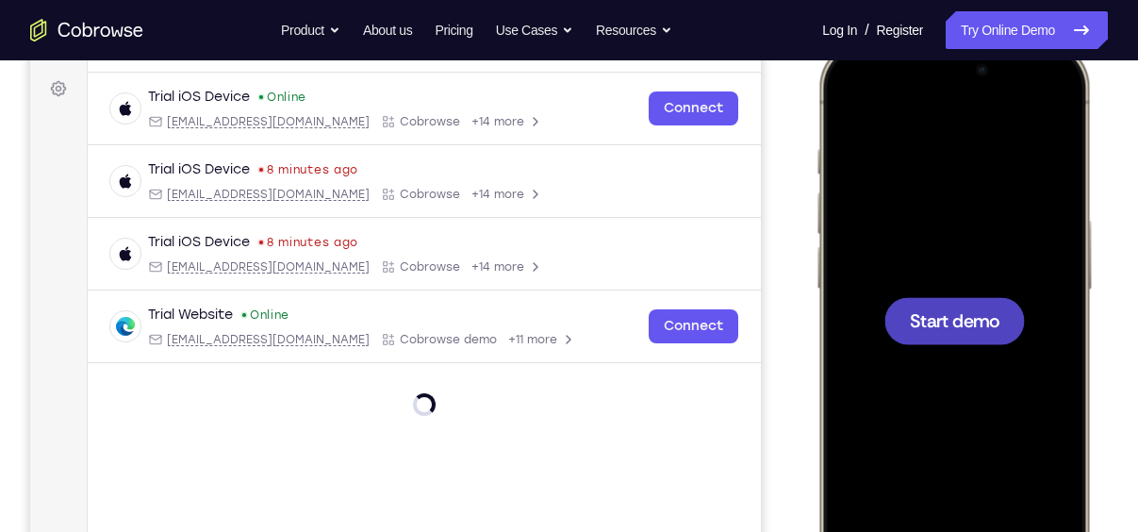
click at [930, 336] on div at bounding box center [955, 320] width 141 height 47
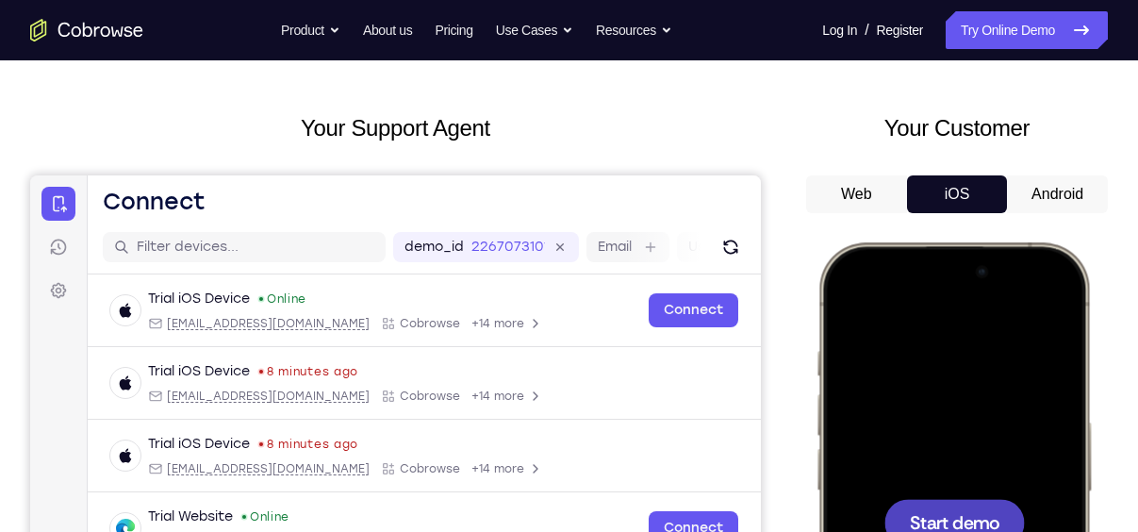
scroll to position [64, 0]
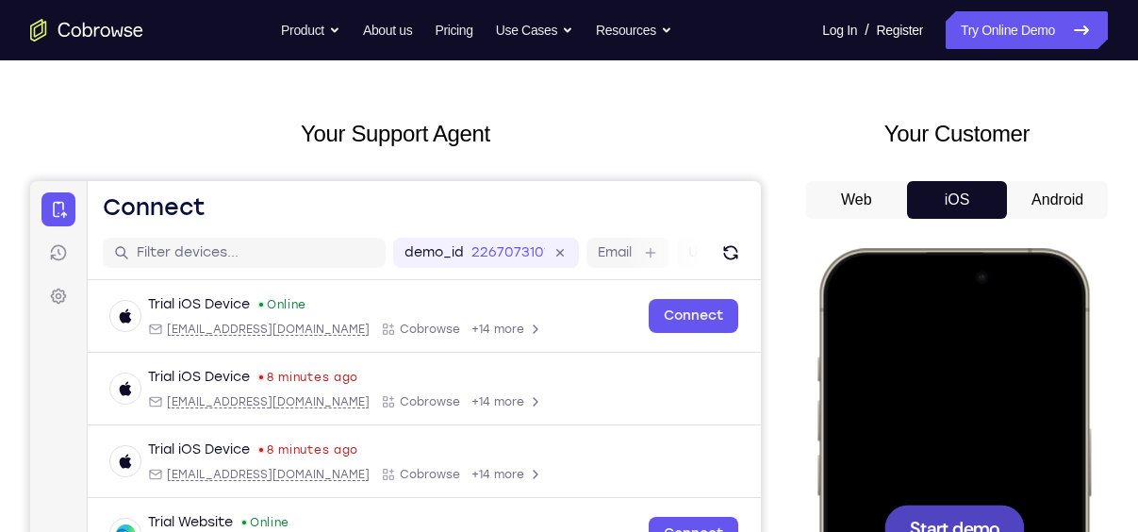
click at [133, 213] on button "Android" at bounding box center [125, 220] width 15 height 15
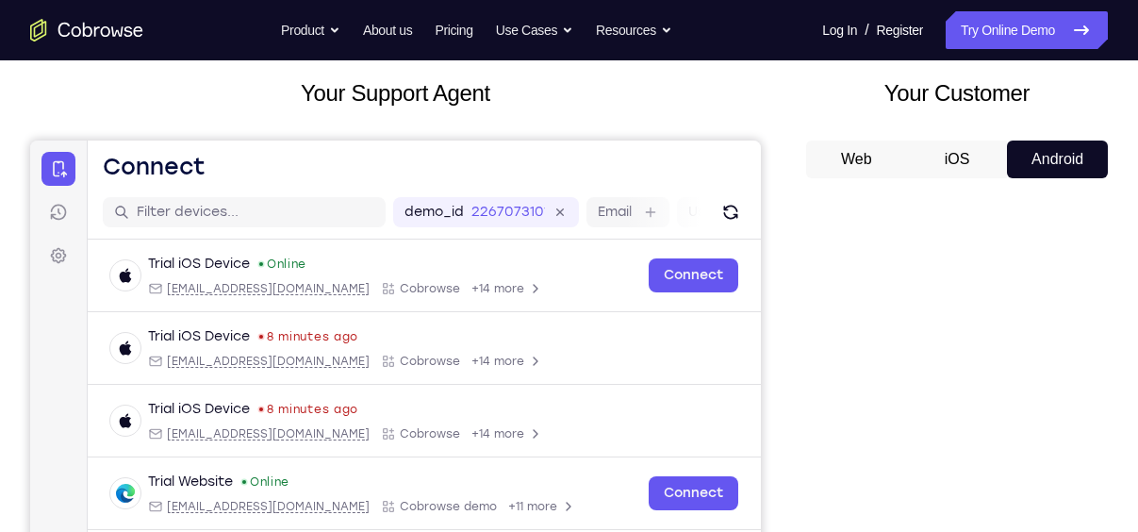
scroll to position [98, 0]
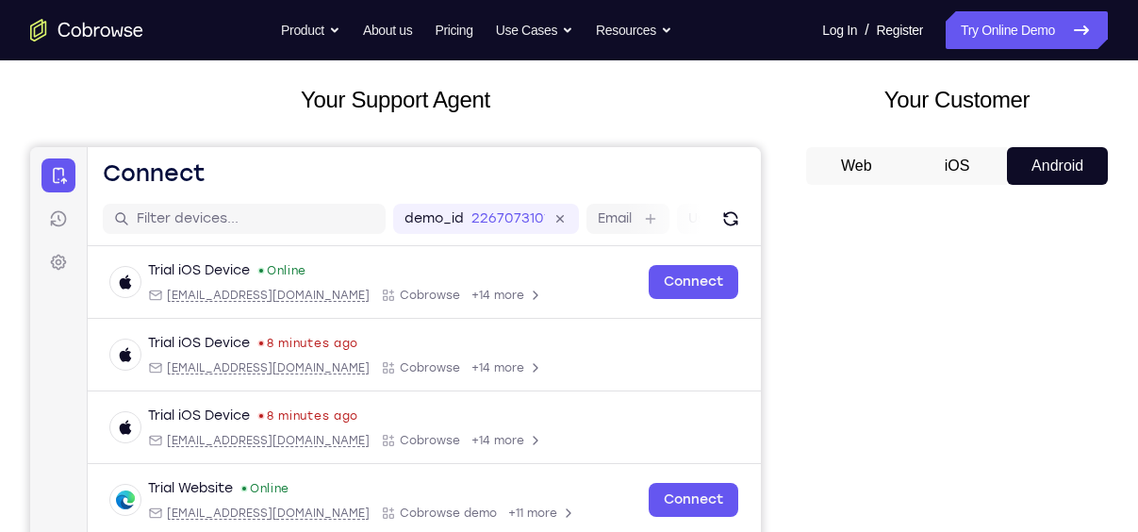
click at [133, 213] on button "Android" at bounding box center [125, 220] width 15 height 15
click at [328, 189] on button "Web" at bounding box center [277, 196] width 101 height 15
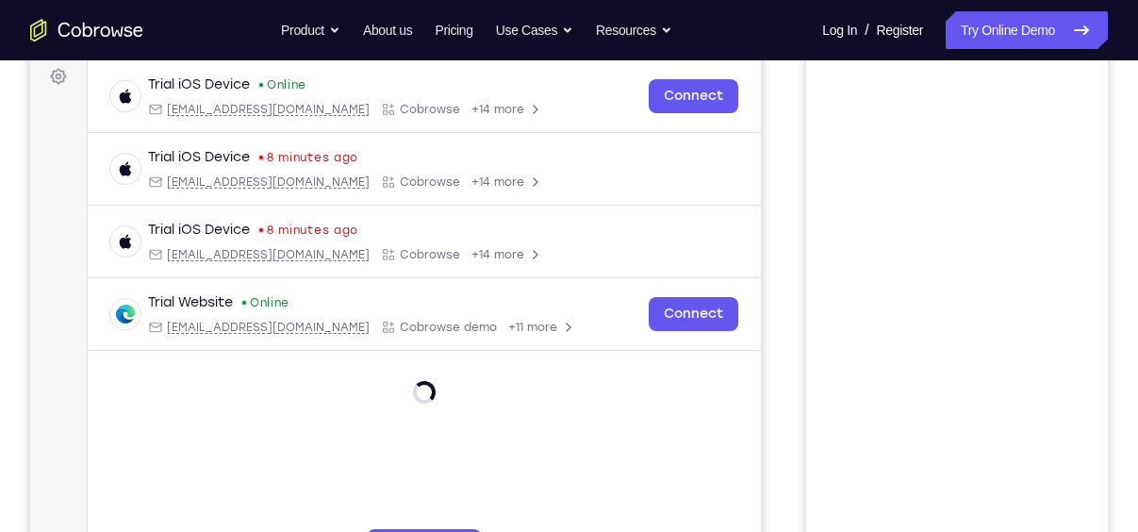
scroll to position [144, 0]
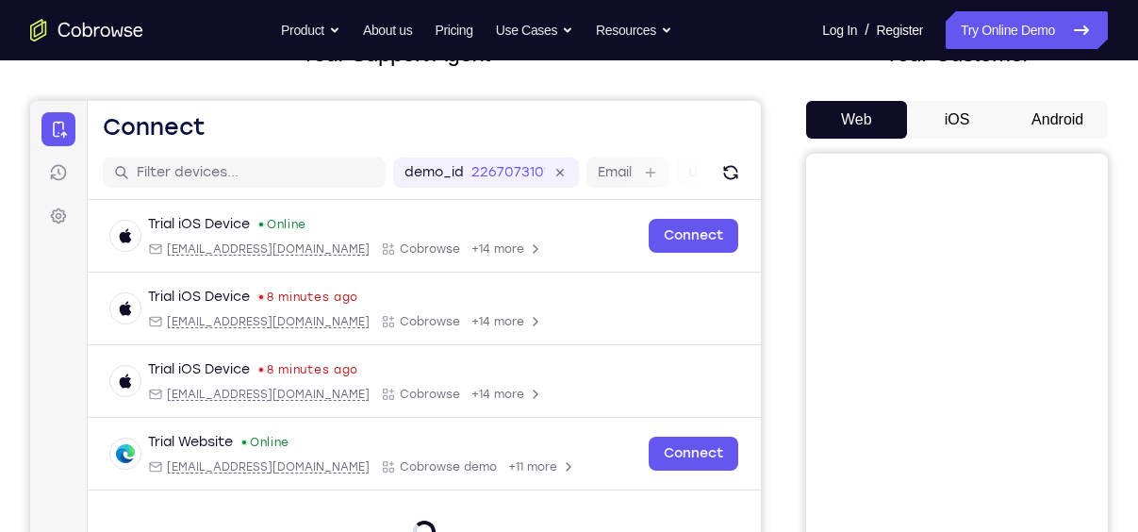
click at [513, 213] on button "iOS" at bounding box center [315, 220] width 395 height 15
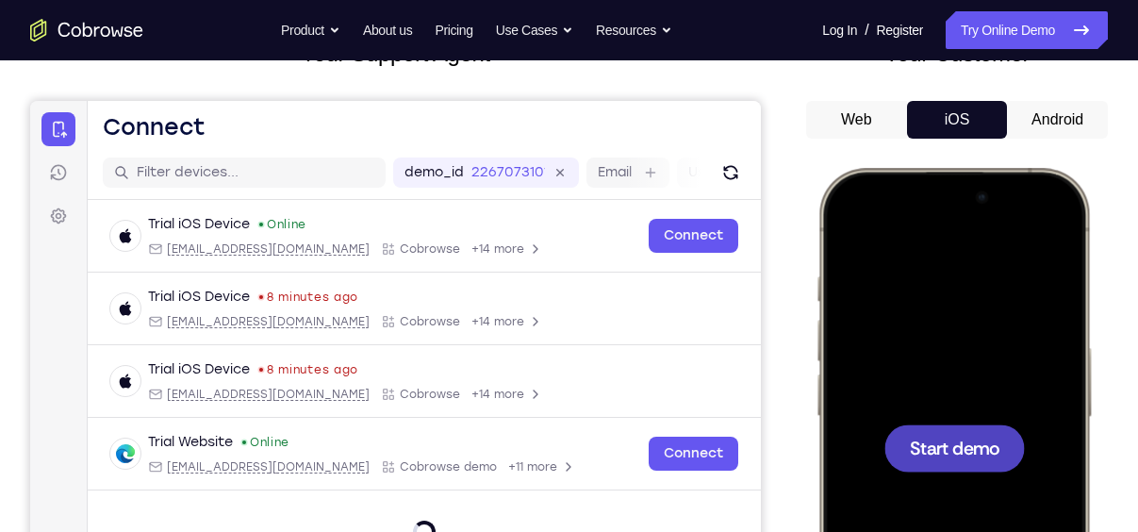
click at [972, 444] on span "Start demo" at bounding box center [955, 448] width 90 height 18
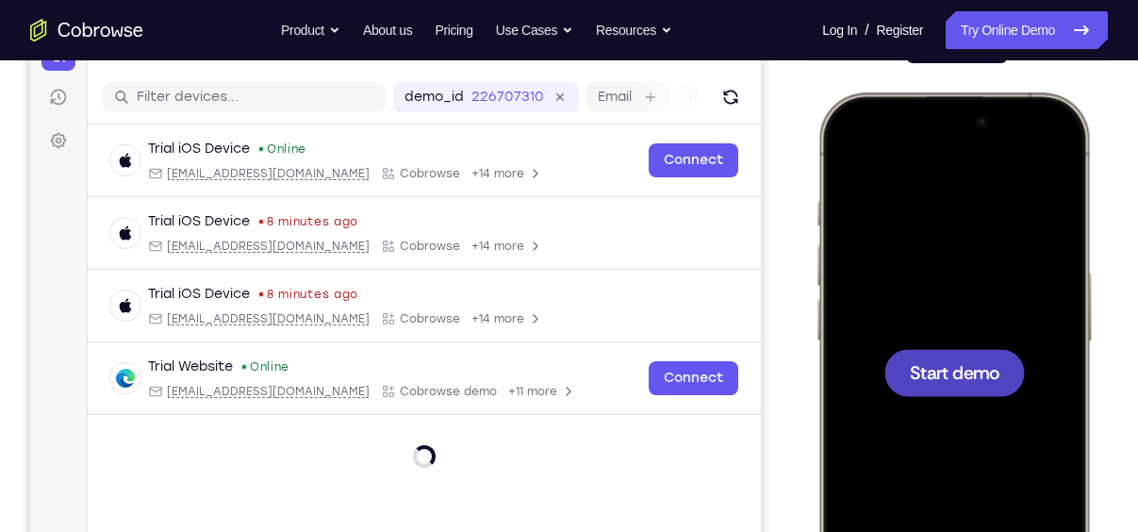
scroll to position [219, 0]
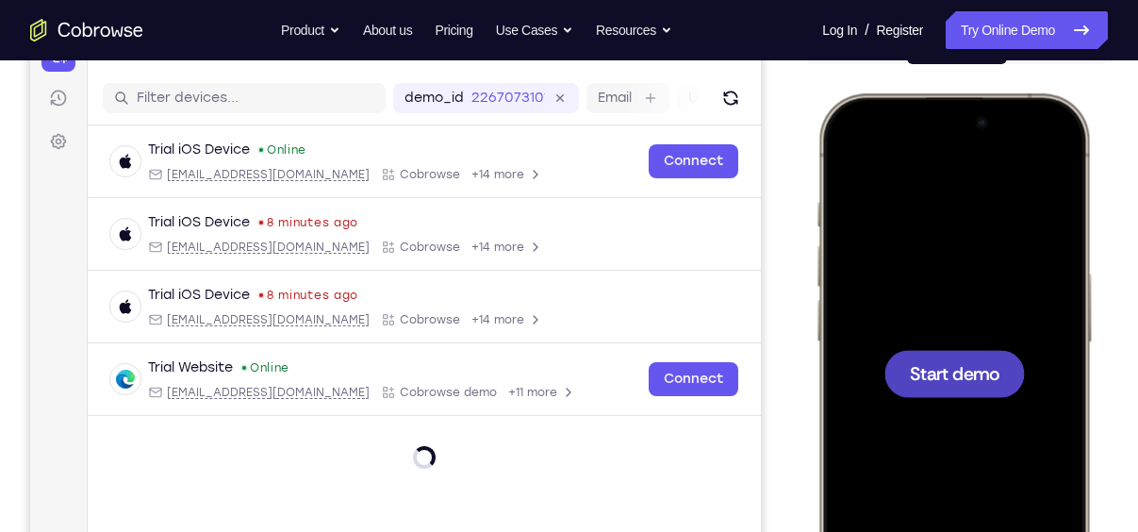
click at [919, 375] on span "Start demo" at bounding box center [955, 373] width 90 height 18
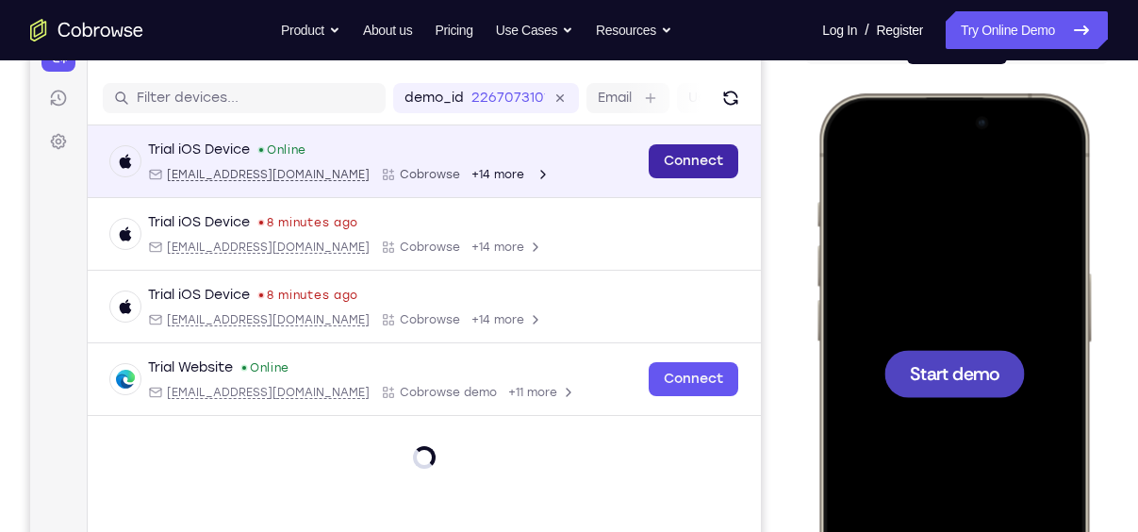
click at [714, 157] on link "Connect" at bounding box center [694, 161] width 90 height 34
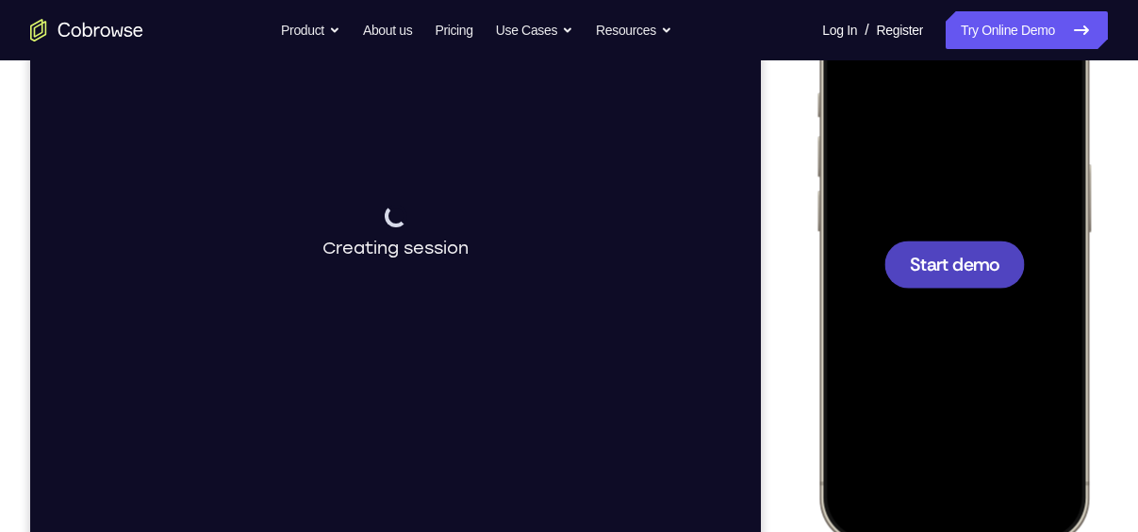
scroll to position [337, 0]
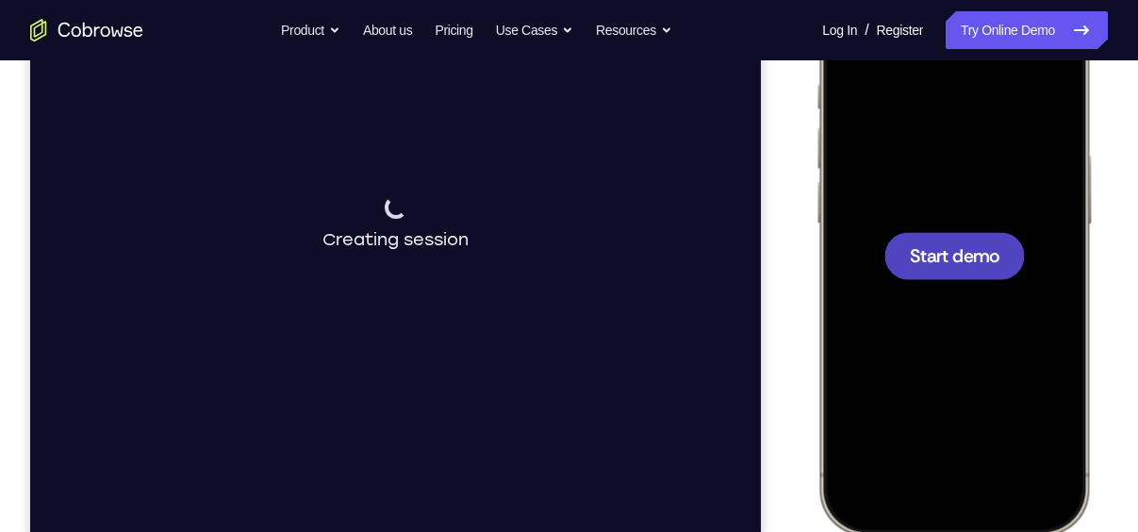
click at [936, 242] on div at bounding box center [955, 255] width 141 height 47
click at [903, 242] on div at bounding box center [955, 255] width 141 height 47
drag, startPoint x: 902, startPoint y: 242, endPoint x: 528, endPoint y: 200, distance: 375.9
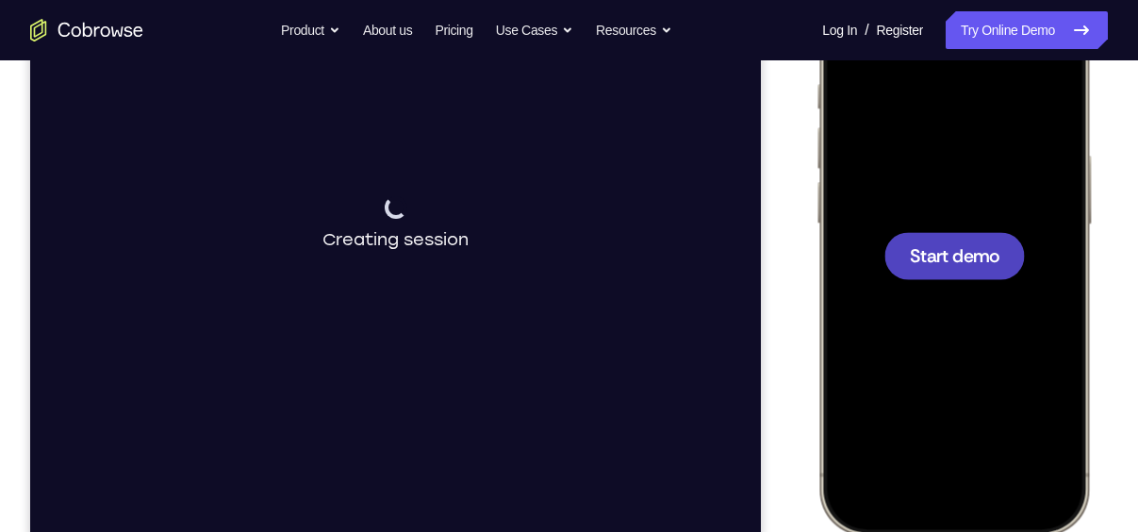
click at [816, 200] on html "Online web based iOS Simulators and Android Emulators. Run iPhone, iPad, Mobile…" at bounding box center [957, 258] width 283 height 566
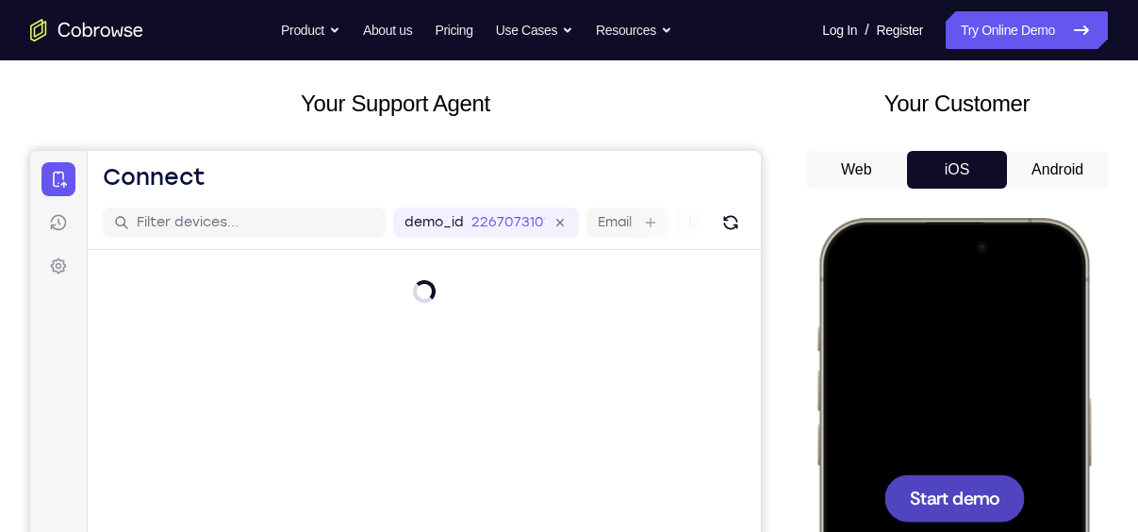
scroll to position [270, 0]
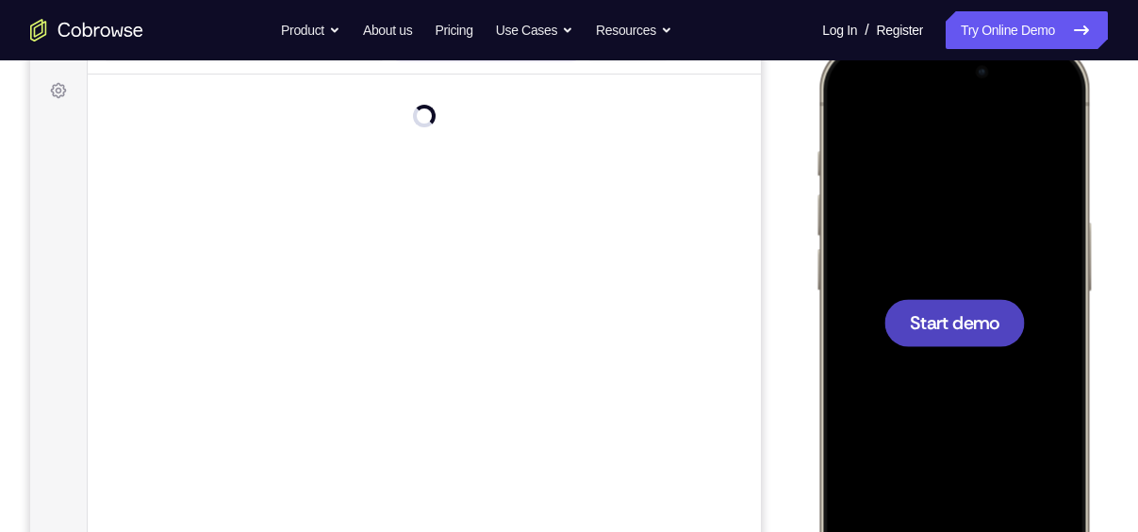
click at [973, 327] on span "Start demo" at bounding box center [955, 322] width 90 height 18
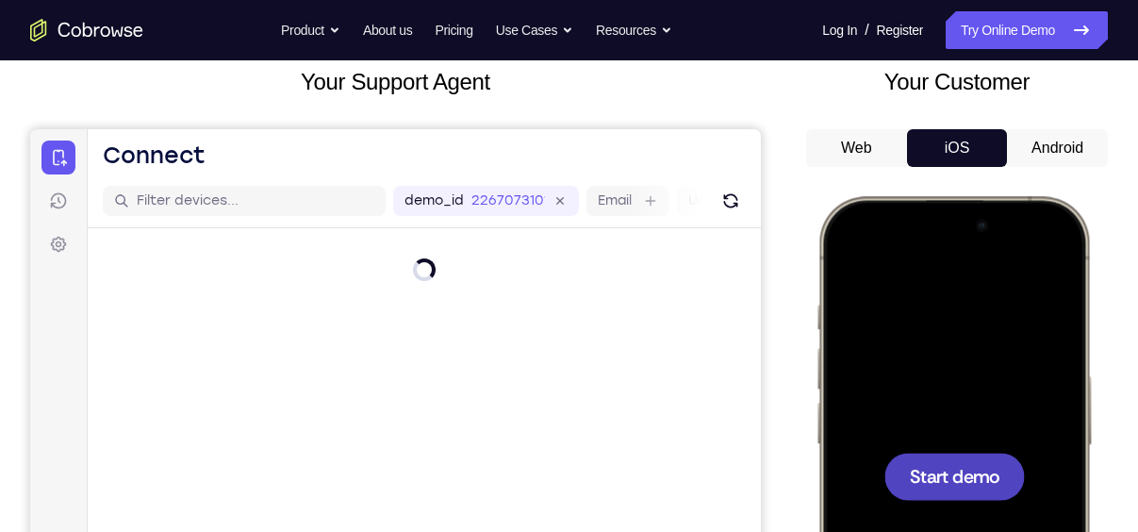
scroll to position [115, 0]
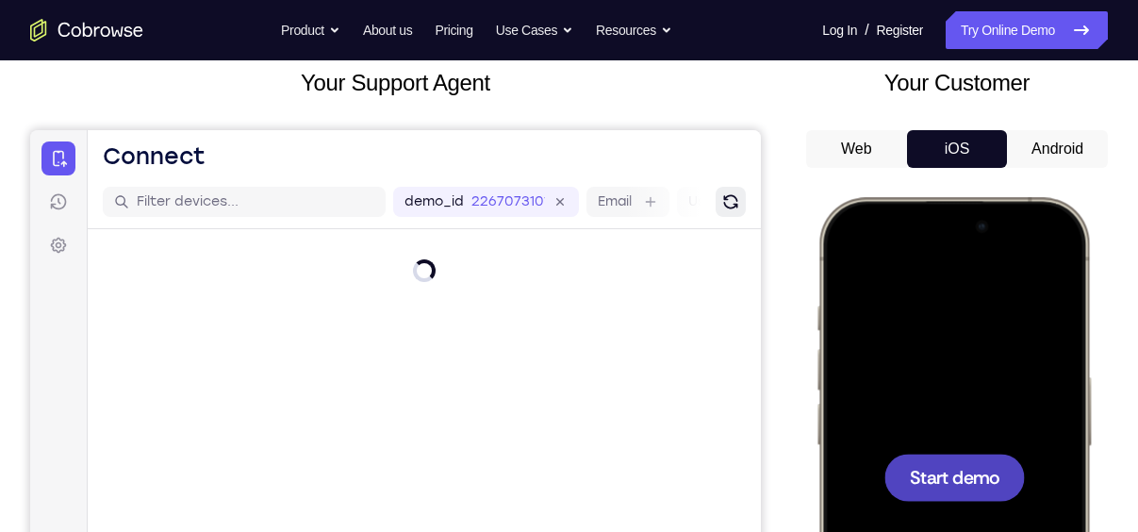
click at [723, 194] on icon "Refresh" at bounding box center [731, 201] width 21 height 21
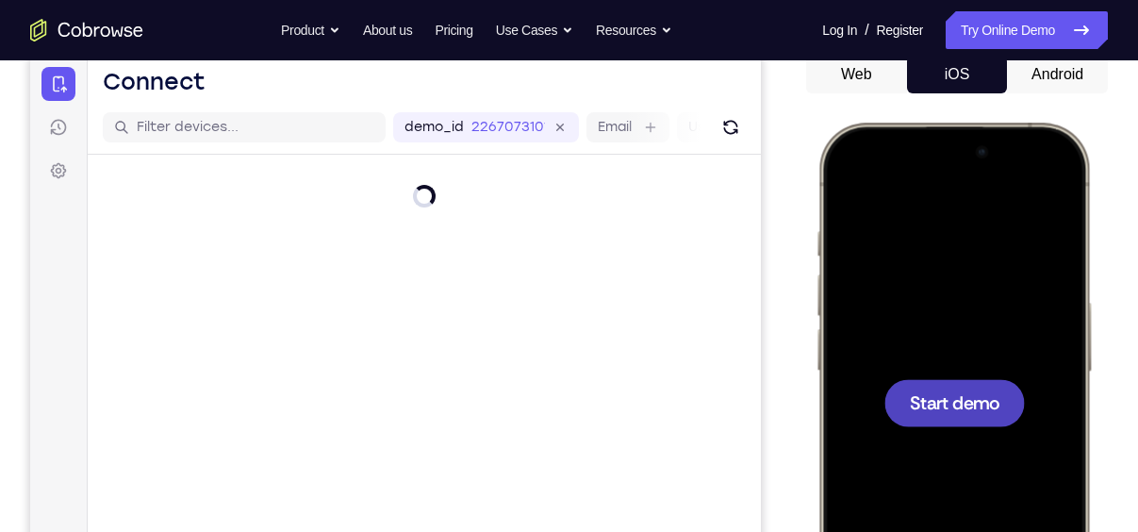
scroll to position [174, 0]
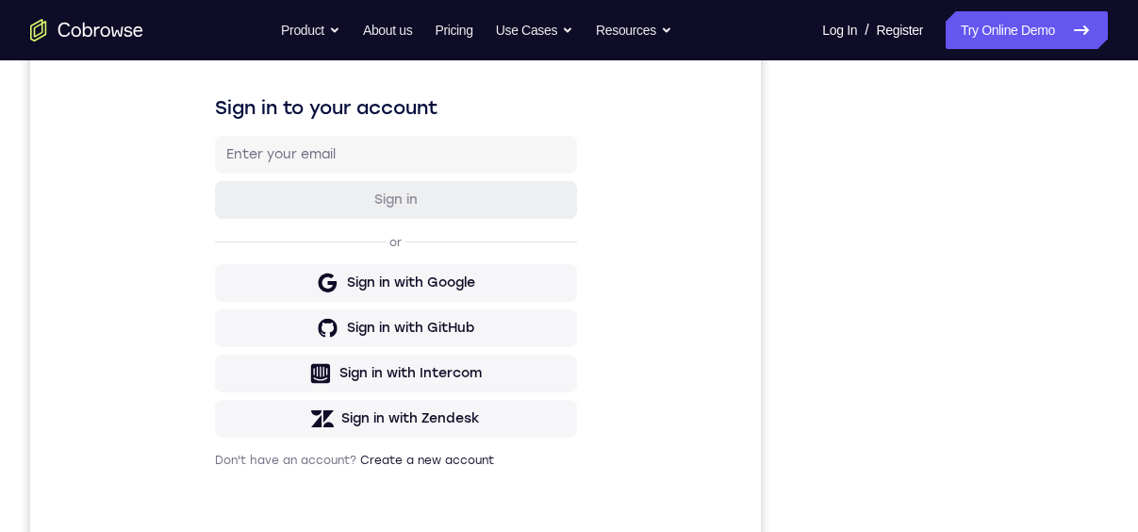
scroll to position [277, 0]
